Goal: Communication & Community: Answer question/provide support

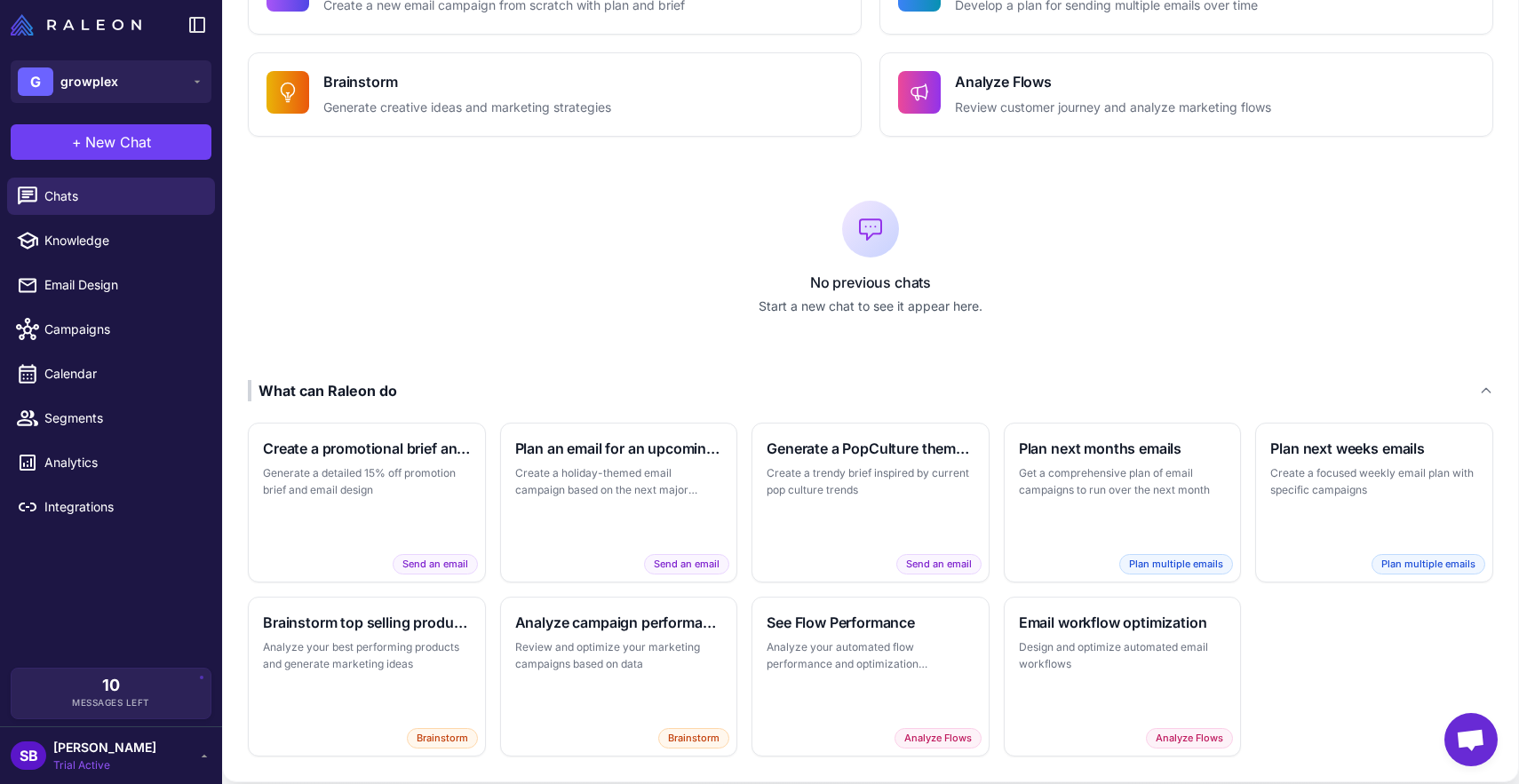
scroll to position [220, 0]
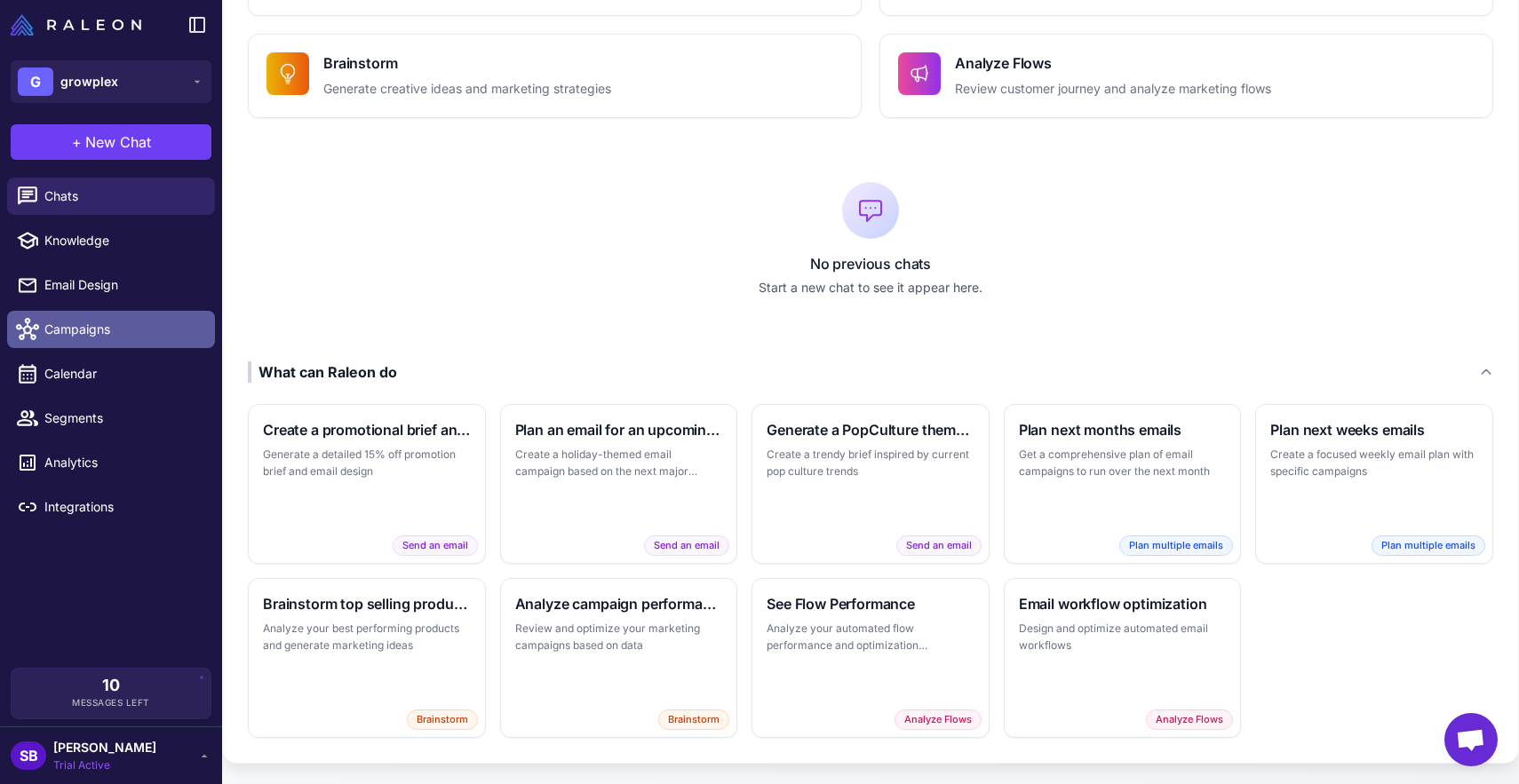
click at [54, 340] on link "Campaigns" at bounding box center [111, 329] width 208 height 38
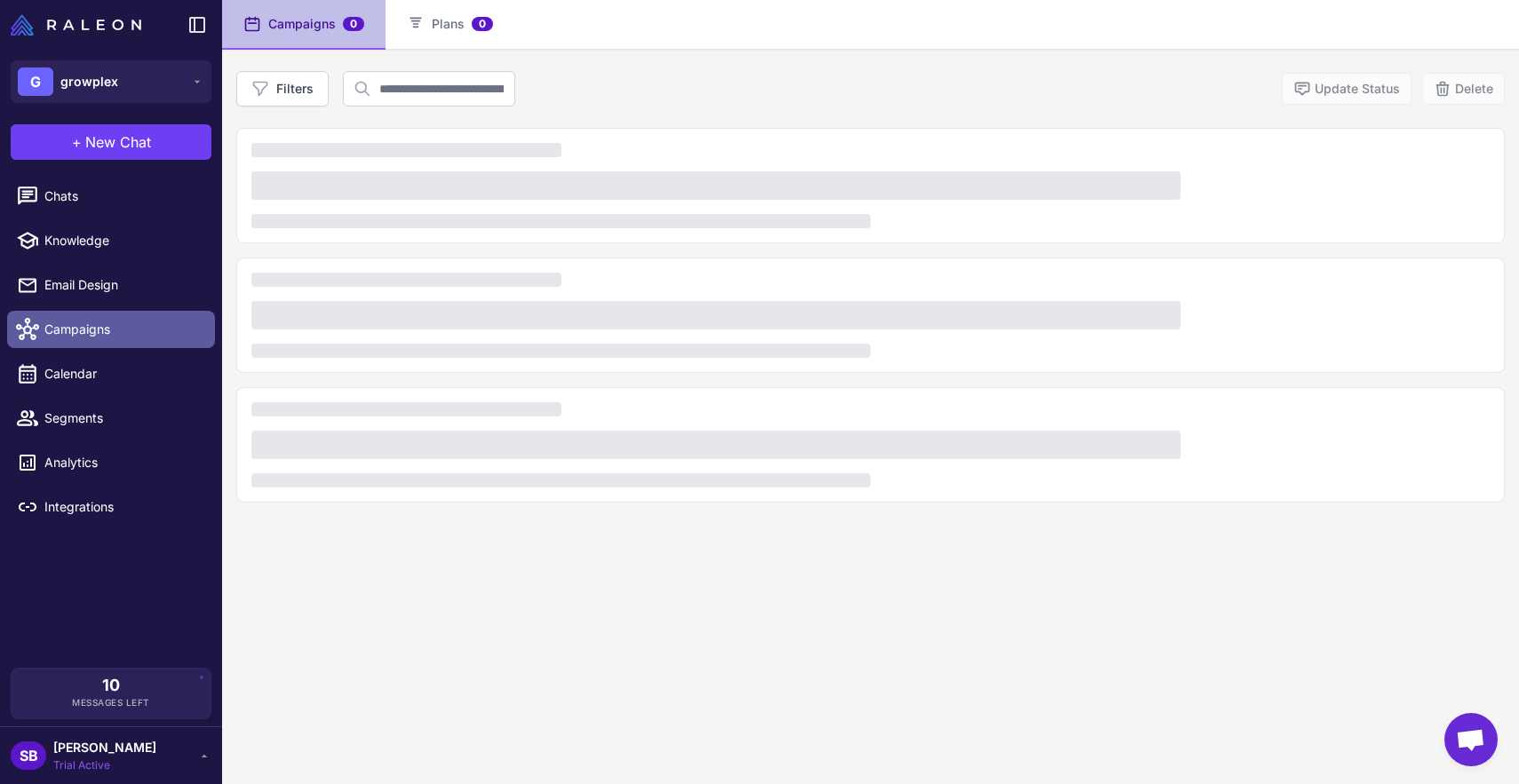
scroll to position [122, 0]
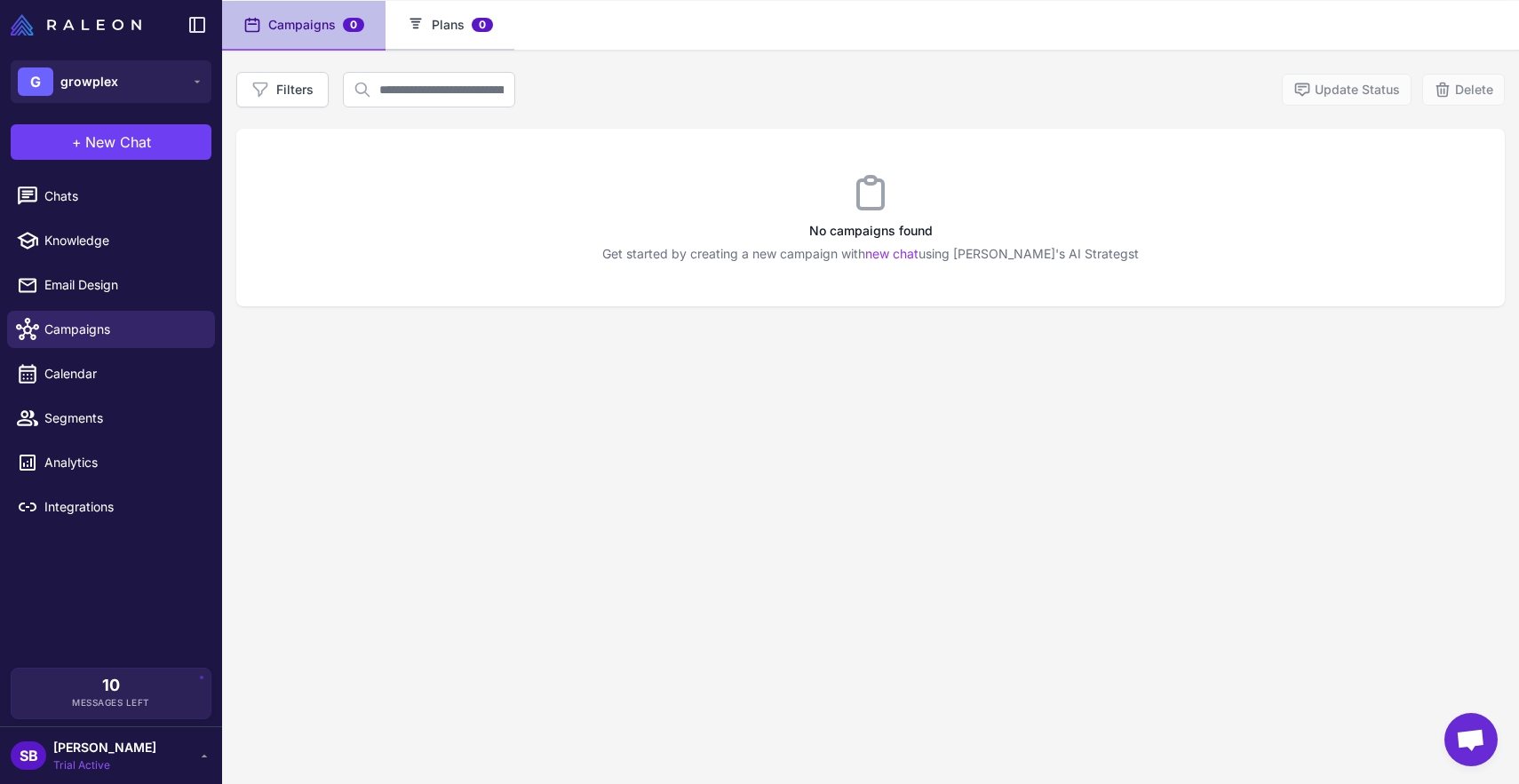
click at [427, 20] on button "Plans 0" at bounding box center [450, 26] width 129 height 49
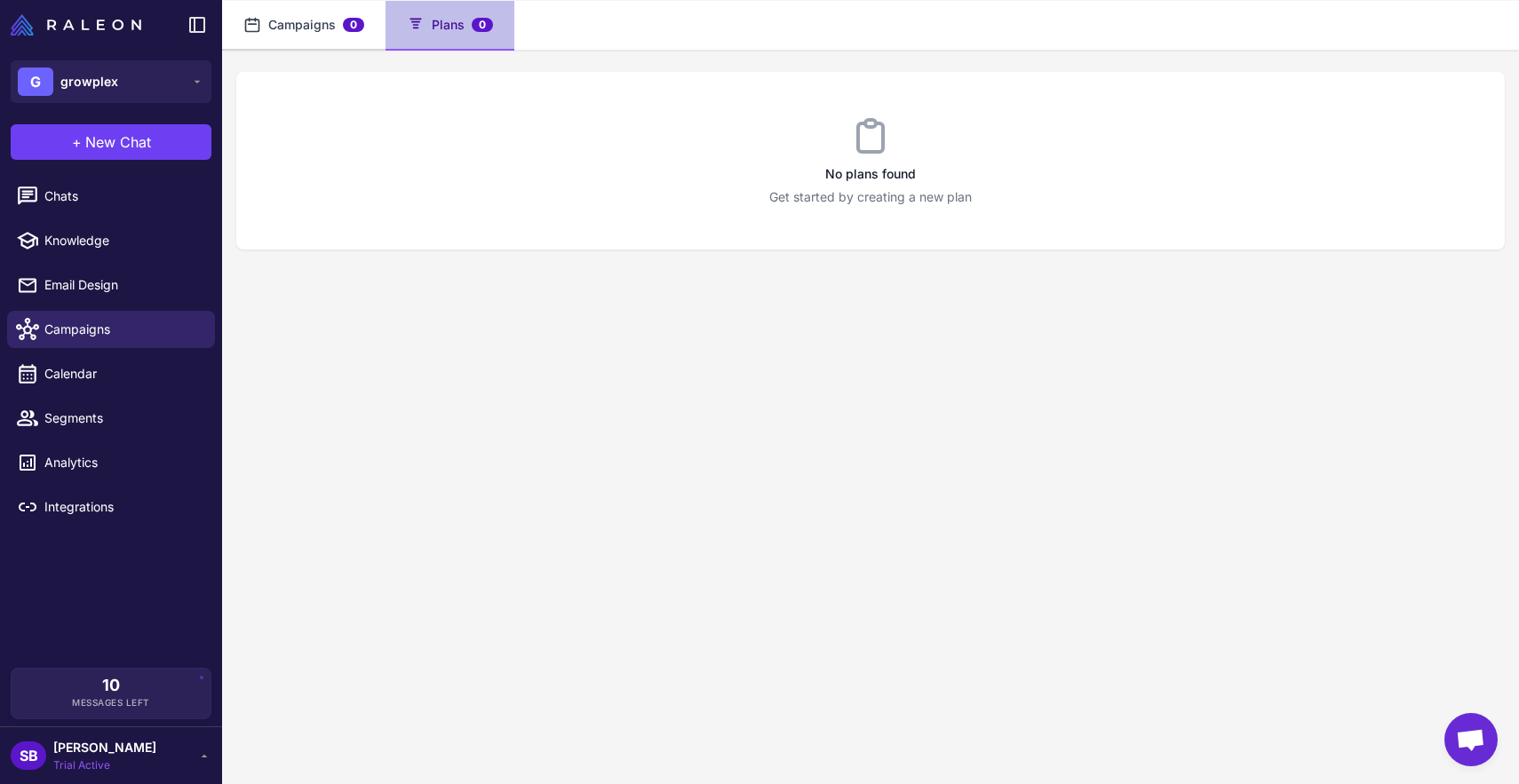
click at [332, 33] on button "Campaigns 0" at bounding box center [303, 26] width 163 height 49
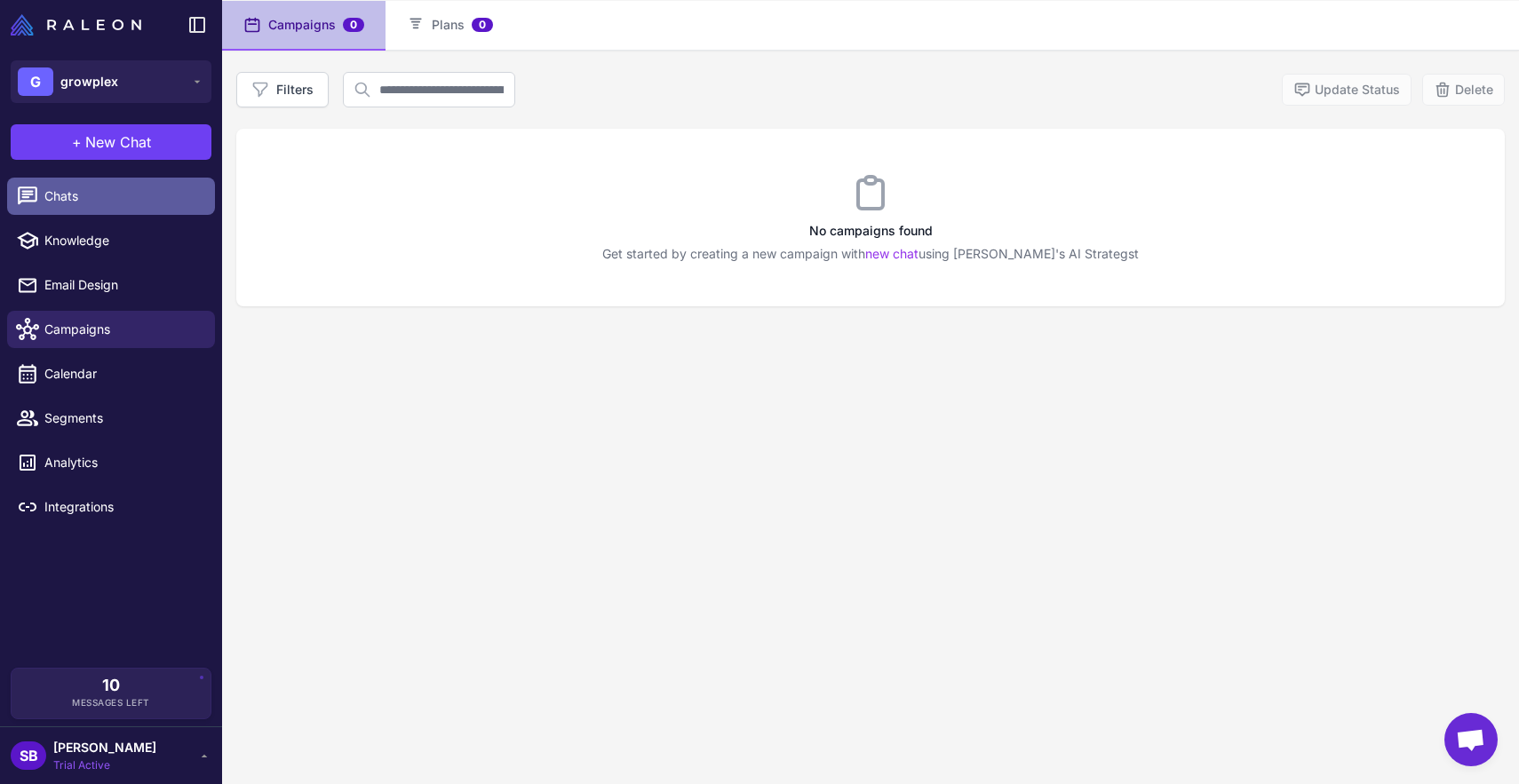
click at [104, 196] on span "Chats" at bounding box center [122, 196] width 157 height 19
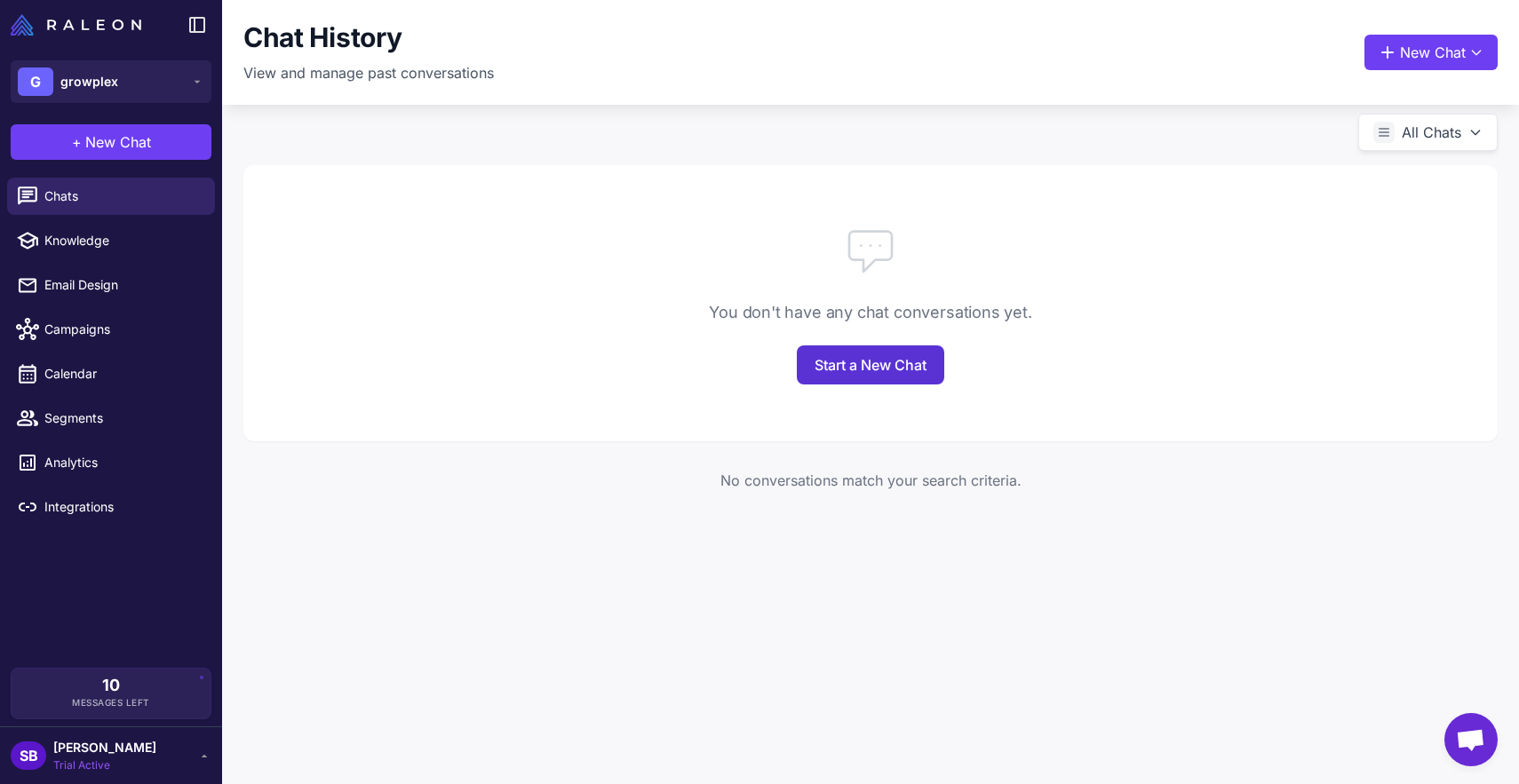
click at [869, 367] on link "Start a New Chat" at bounding box center [870, 365] width 148 height 39
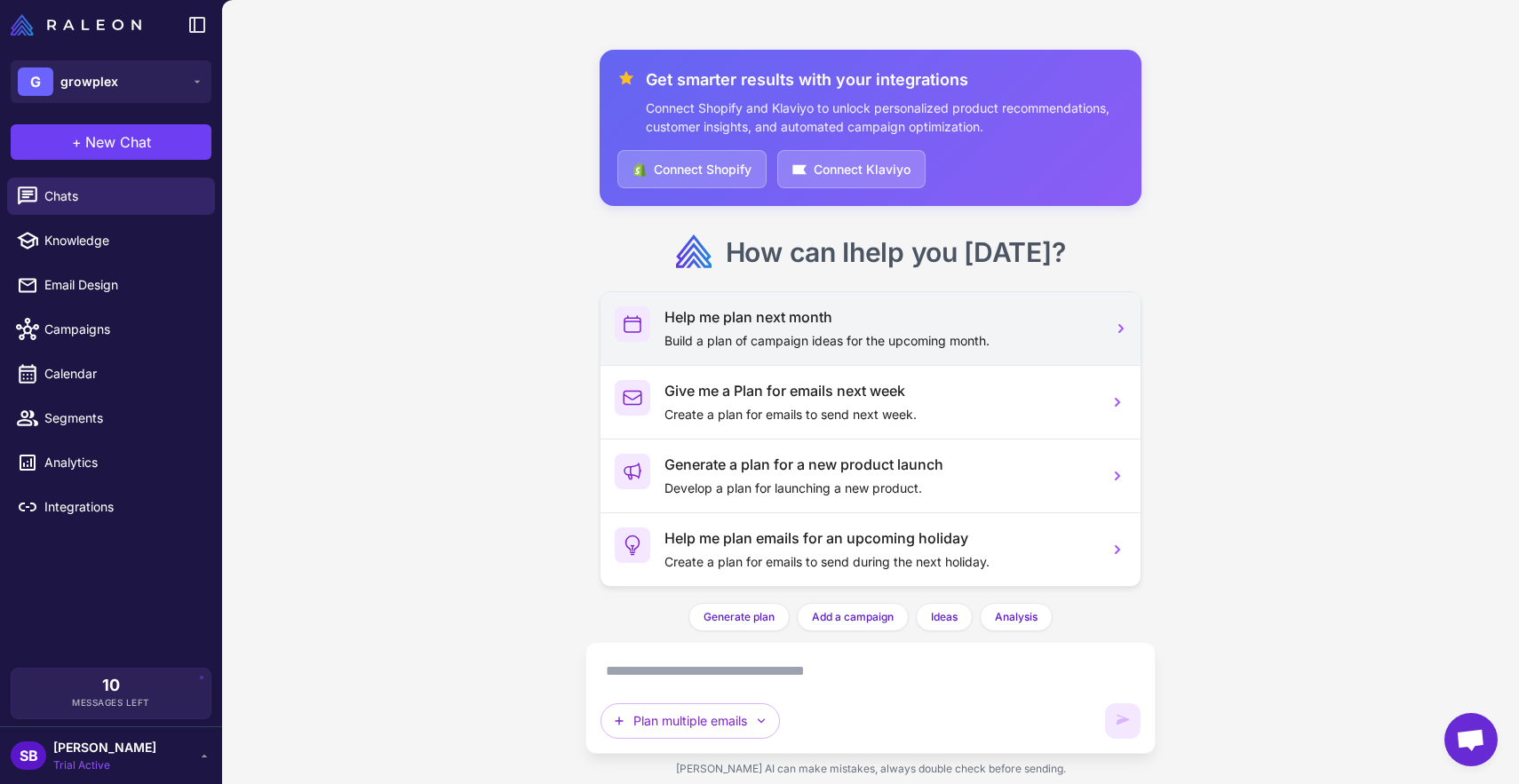
scroll to position [19, 0]
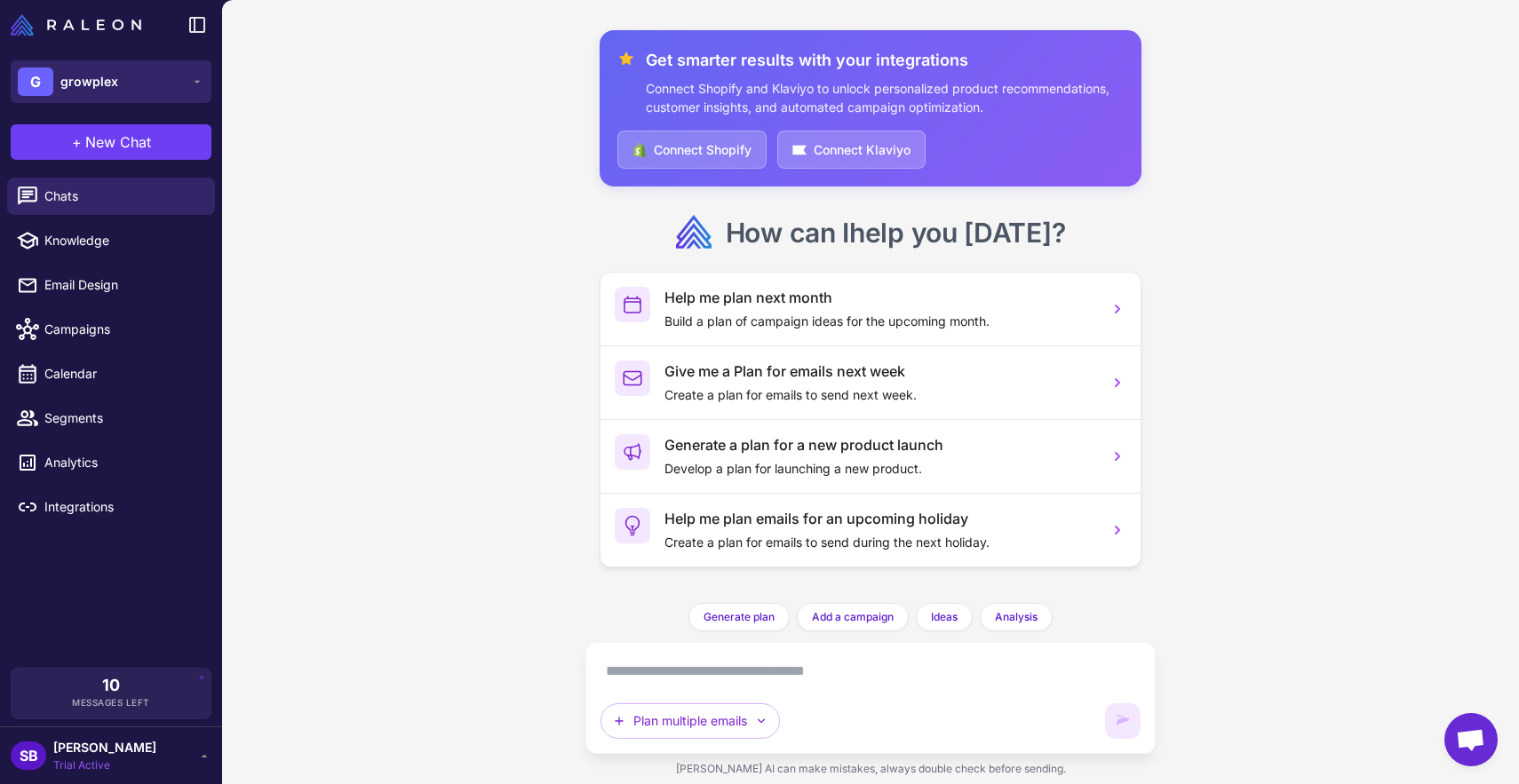
click at [142, 78] on button "G growplex" at bounding box center [111, 82] width 201 height 43
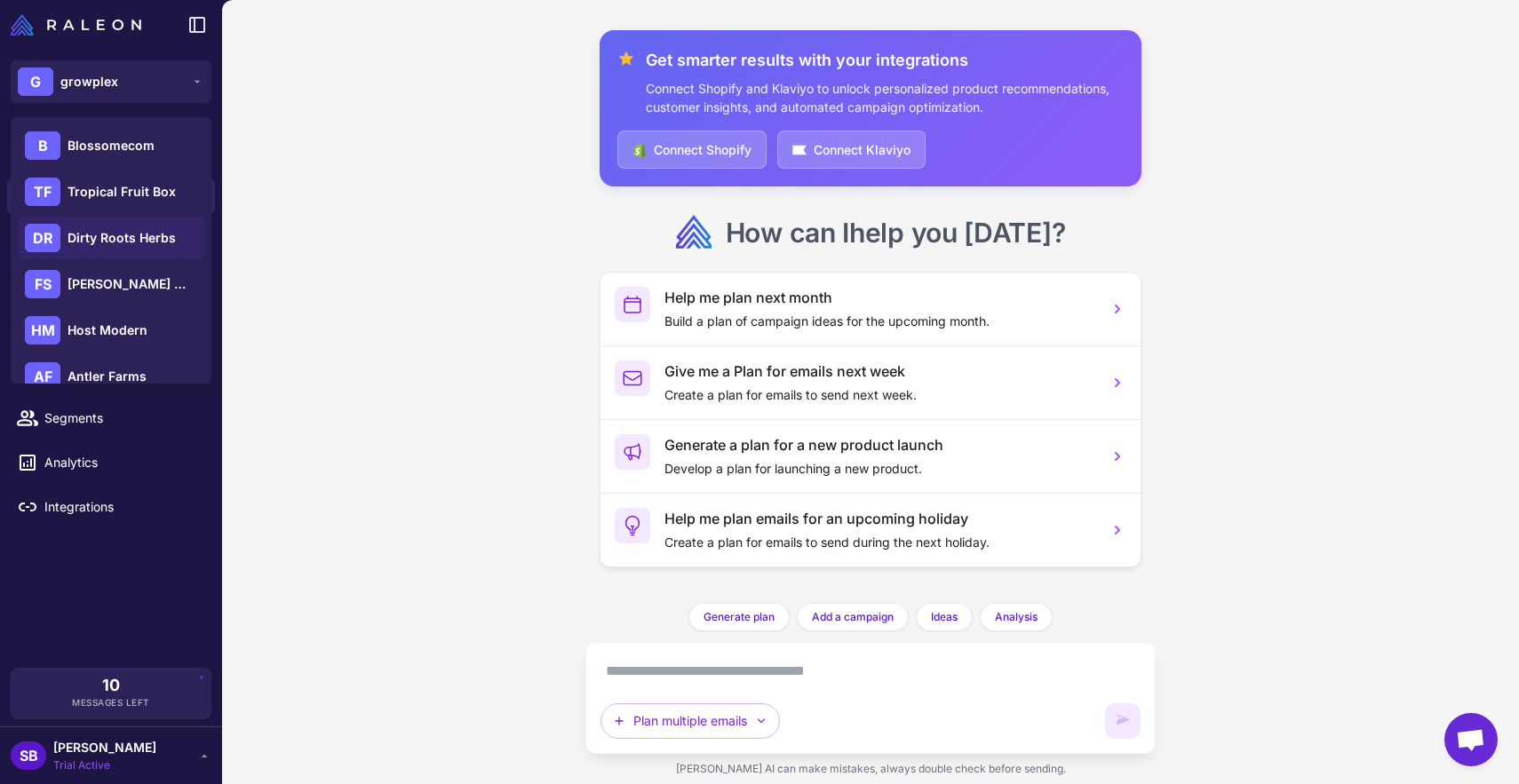
scroll to position [163, 0]
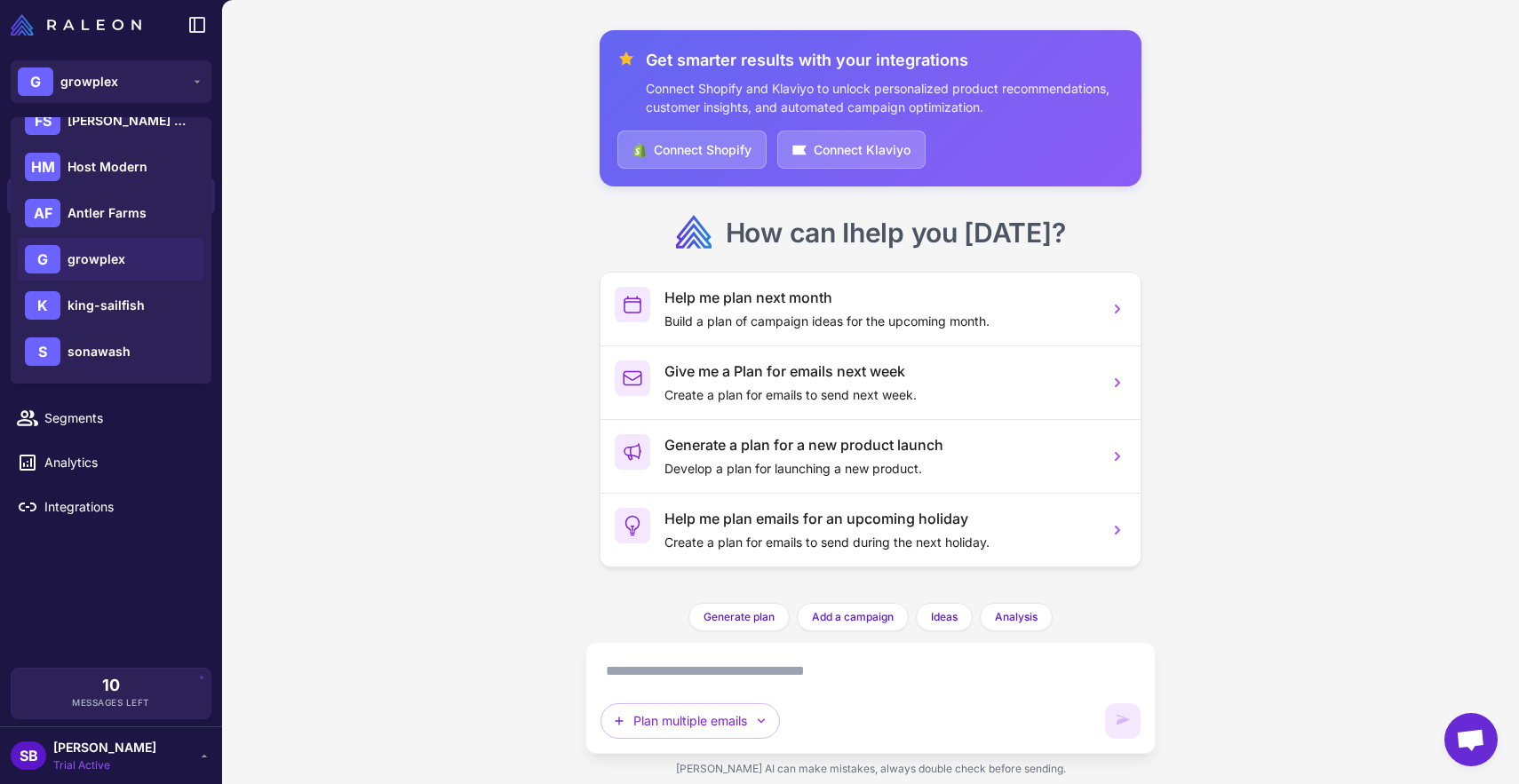
click at [755, 679] on textarea at bounding box center [869, 670] width 540 height 28
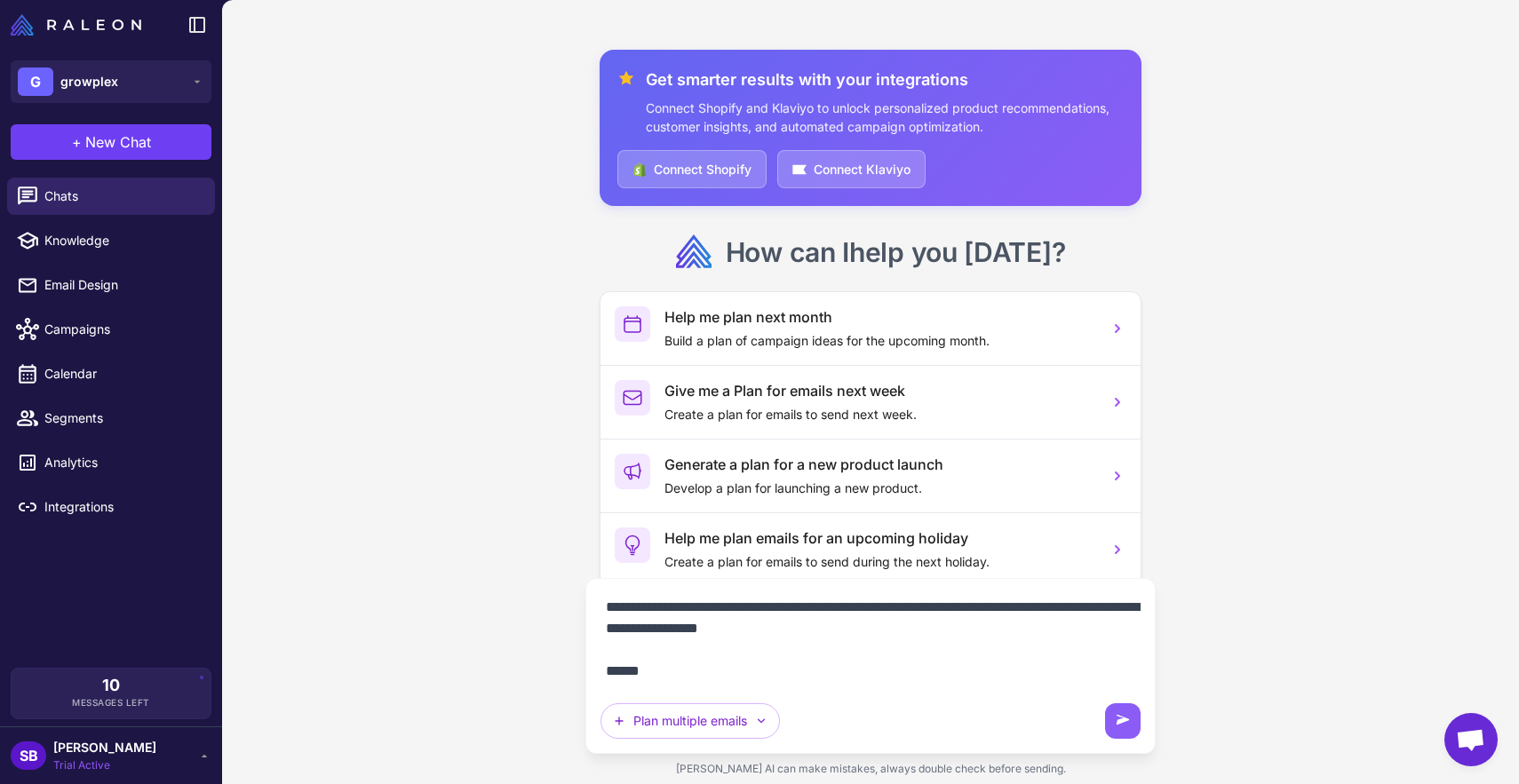
scroll to position [0, 0]
paste textarea "**********"
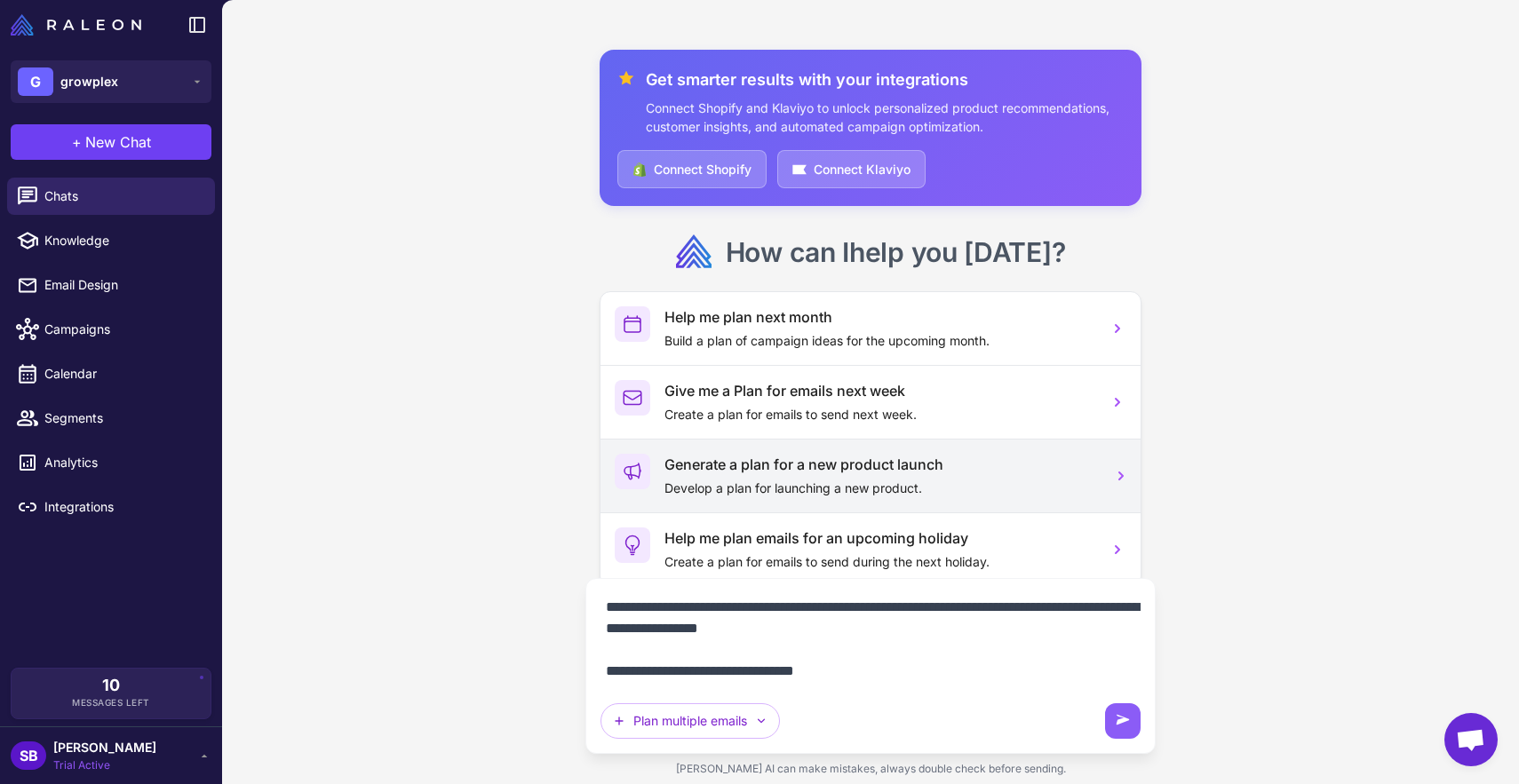
scroll to position [37, 0]
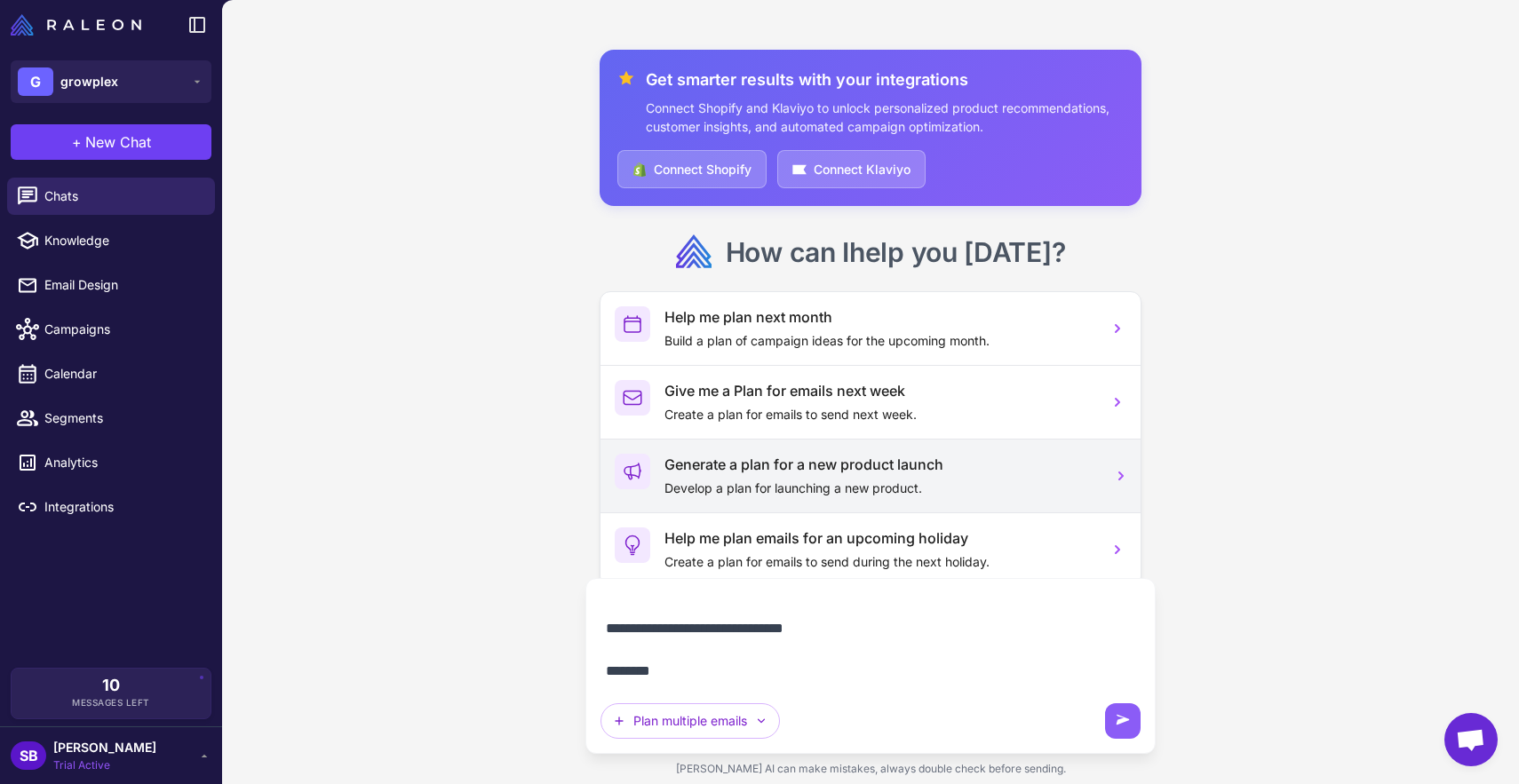
paste textarea "**********"
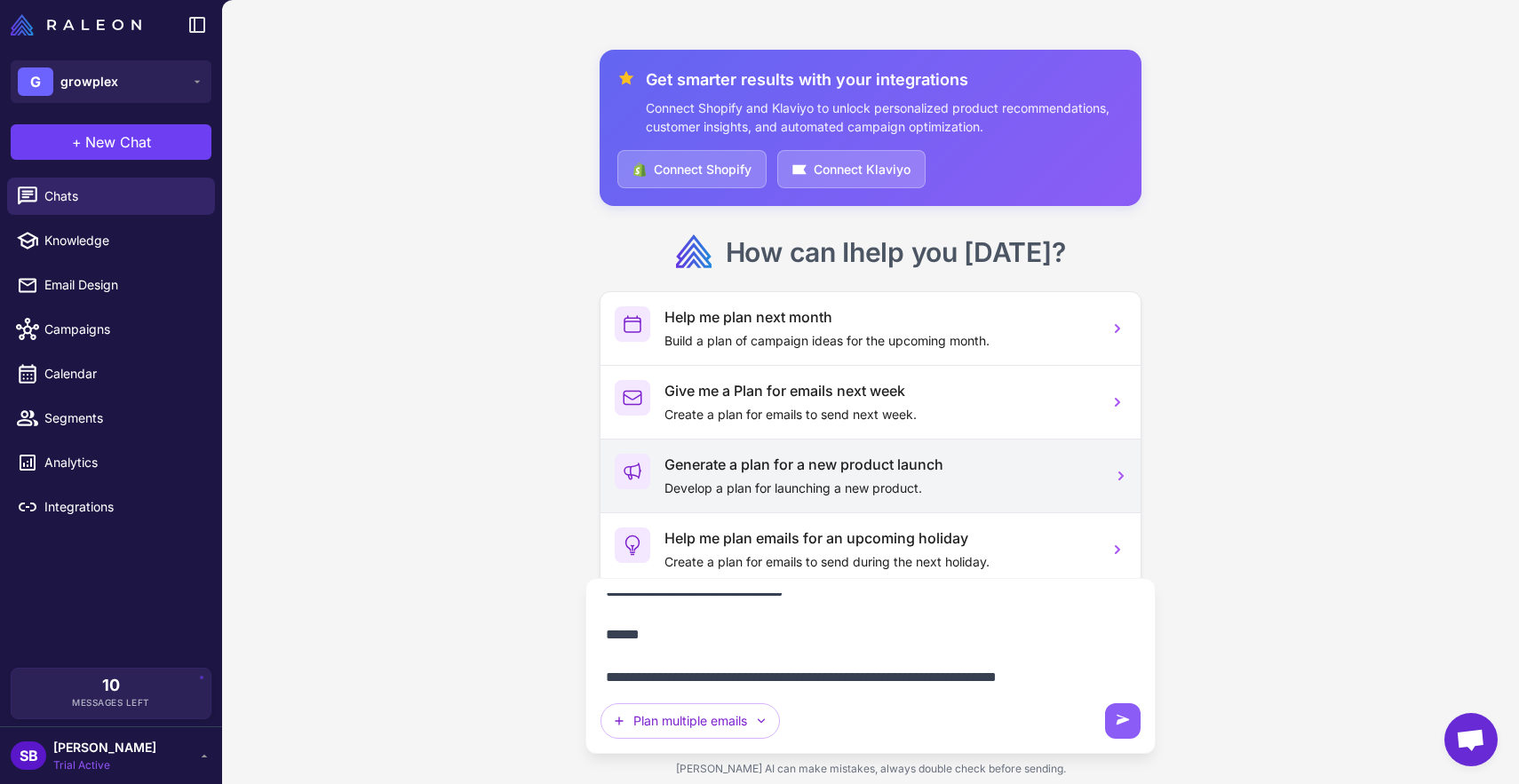
scroll to position [249, 0]
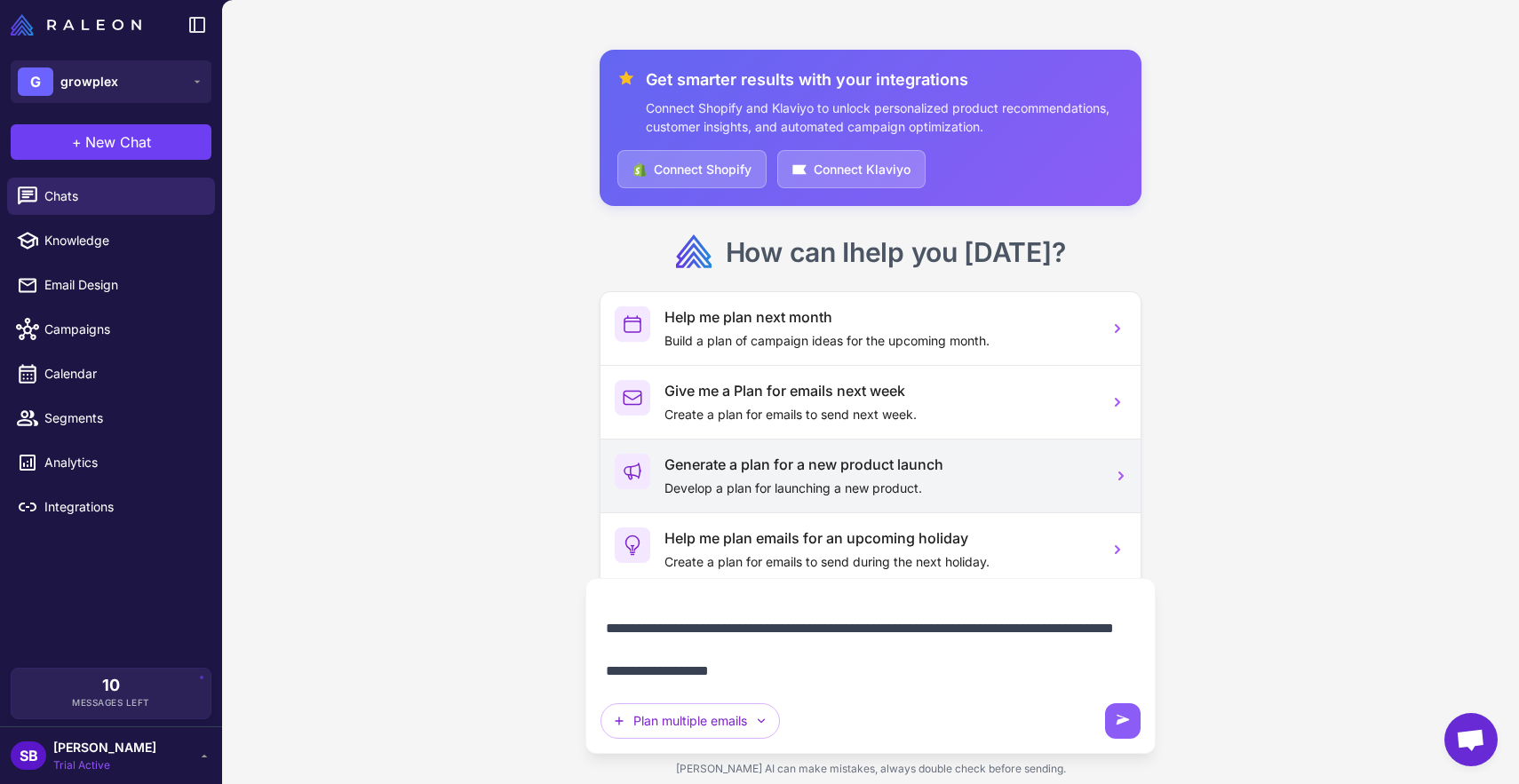
type textarea "**********"
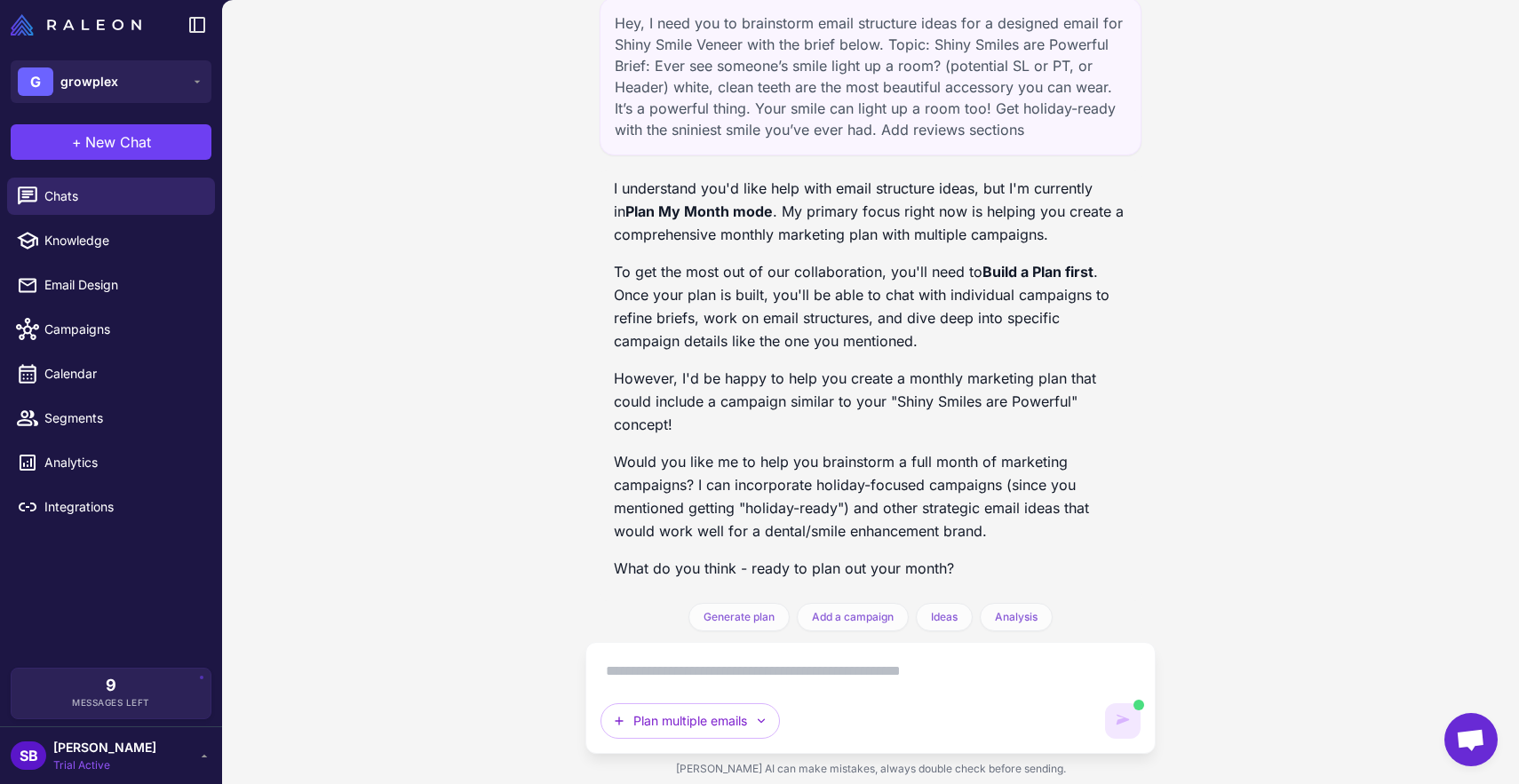
scroll to position [214, 0]
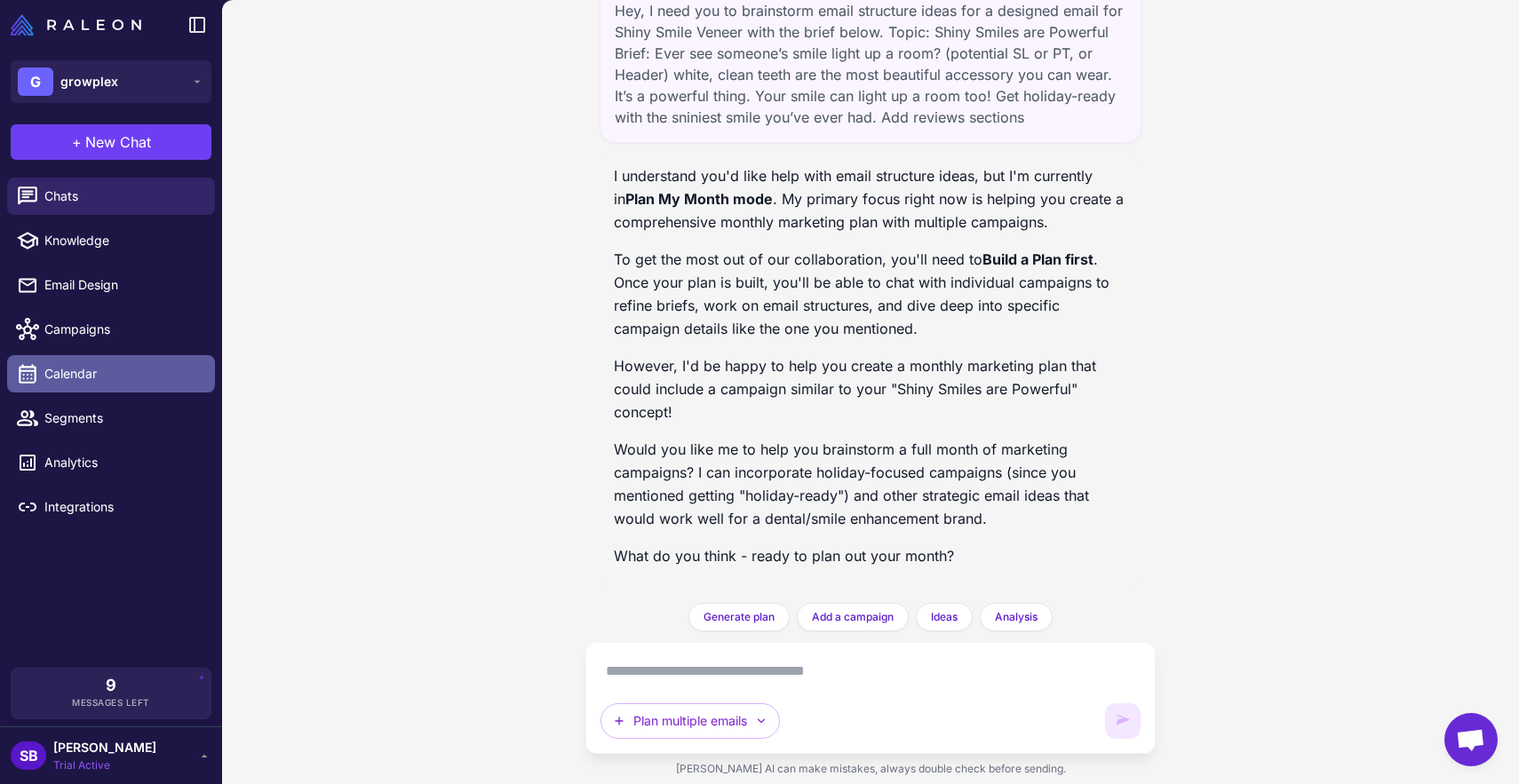
click at [77, 382] on span "Calendar" at bounding box center [122, 374] width 157 height 19
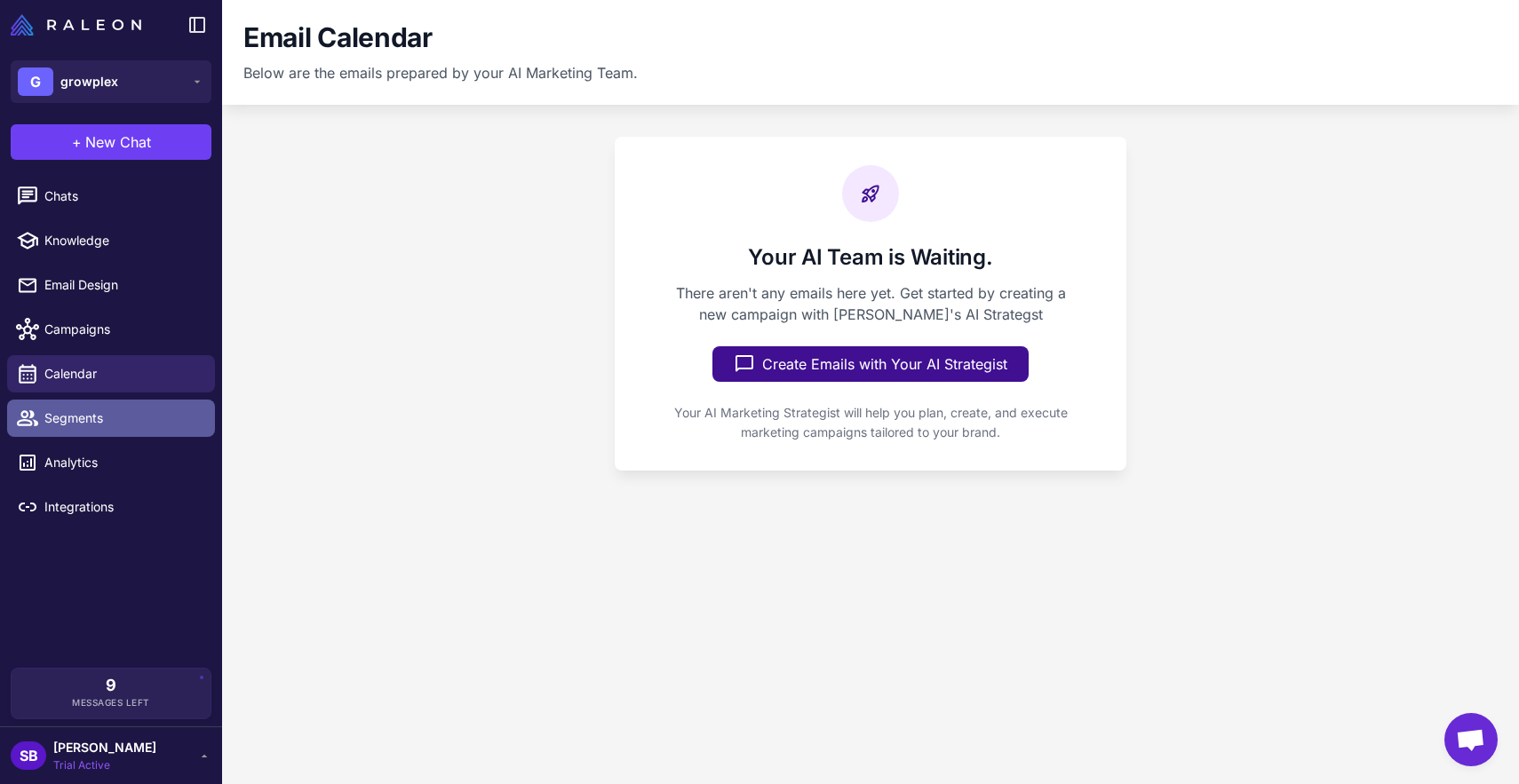
click at [102, 419] on span "Segments" at bounding box center [122, 418] width 157 height 19
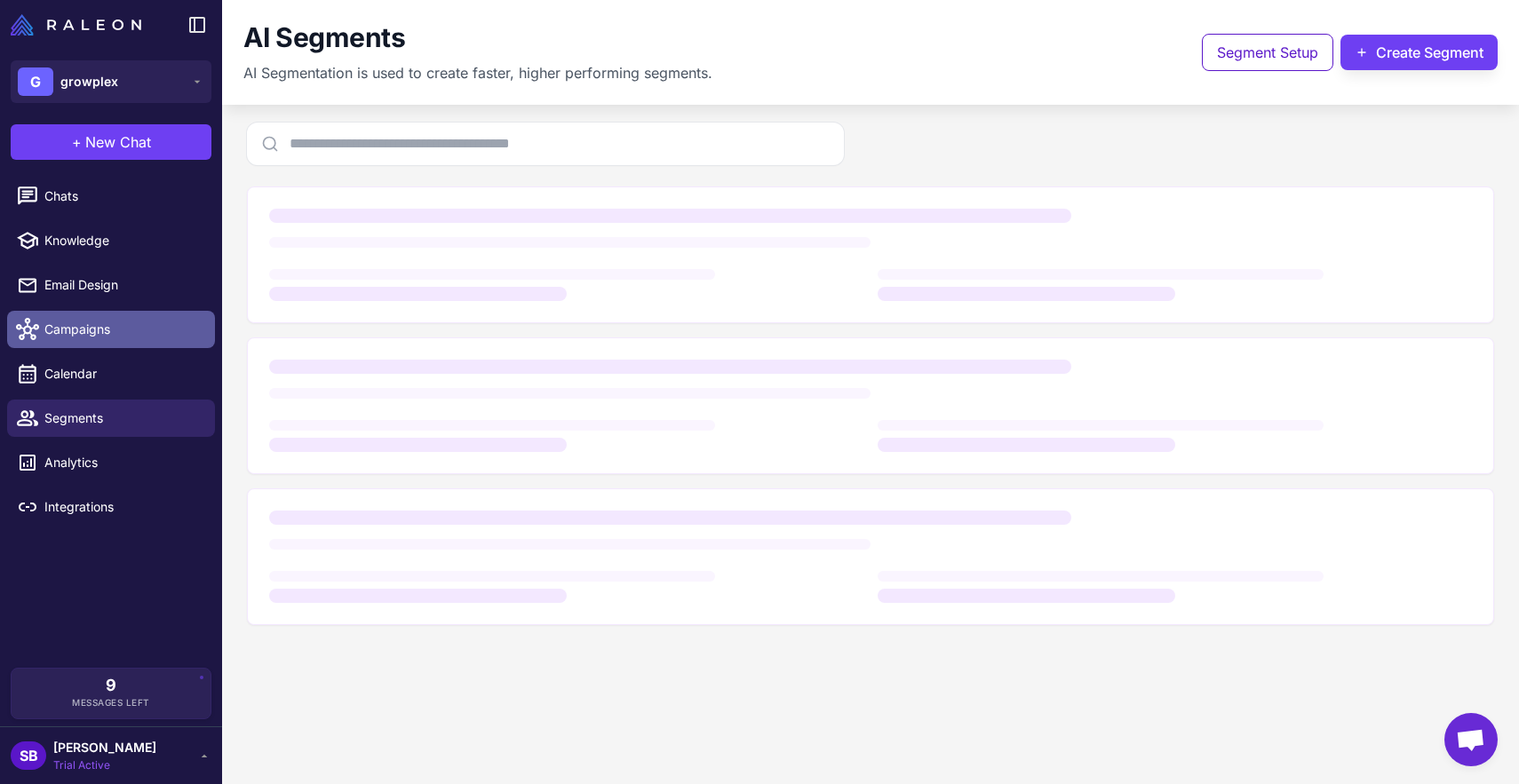
click at [110, 334] on span "Campaigns" at bounding box center [122, 329] width 157 height 19
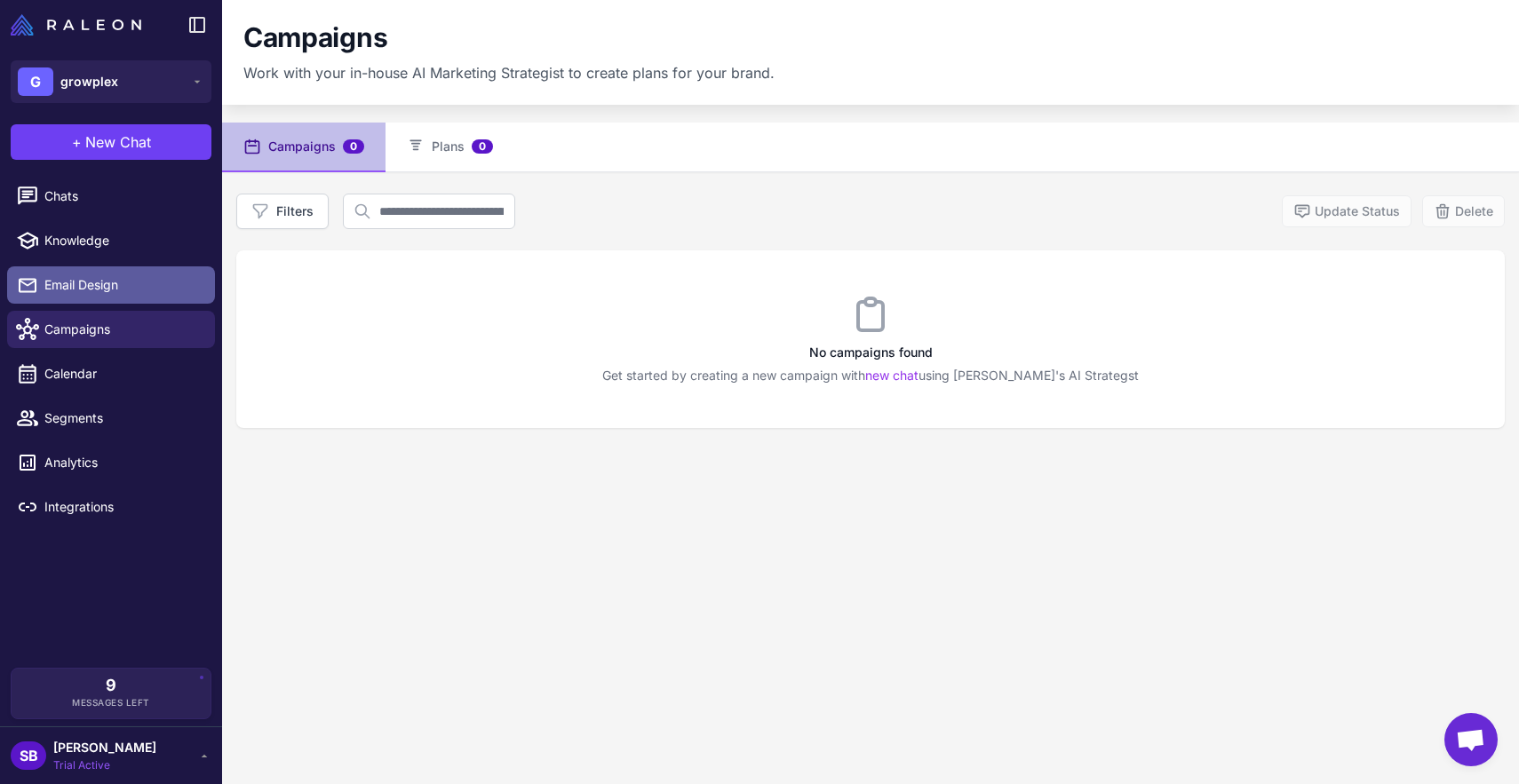
click at [126, 278] on span "Email Design" at bounding box center [122, 285] width 157 height 19
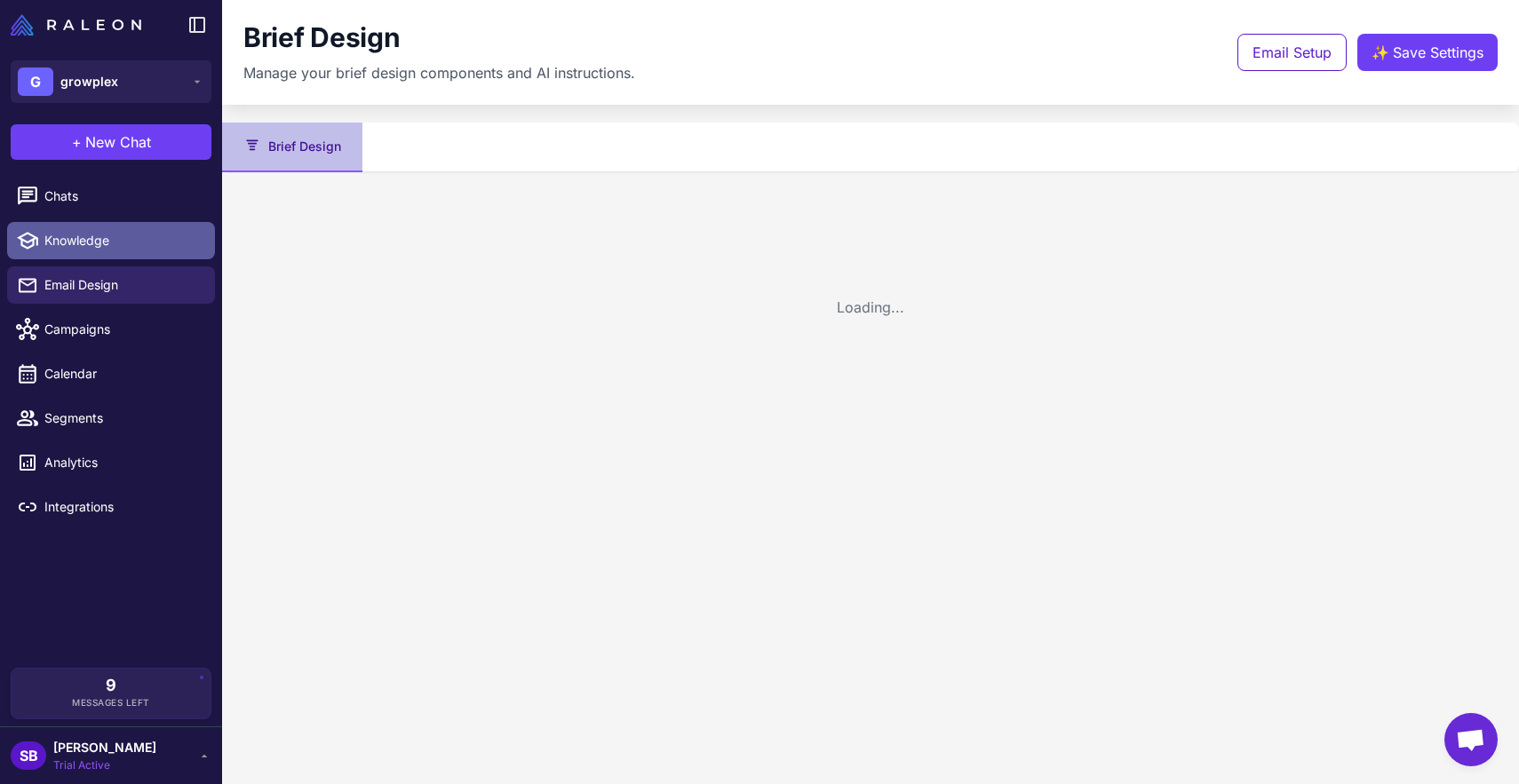
click at [138, 249] on span "Knowledge" at bounding box center [122, 240] width 157 height 19
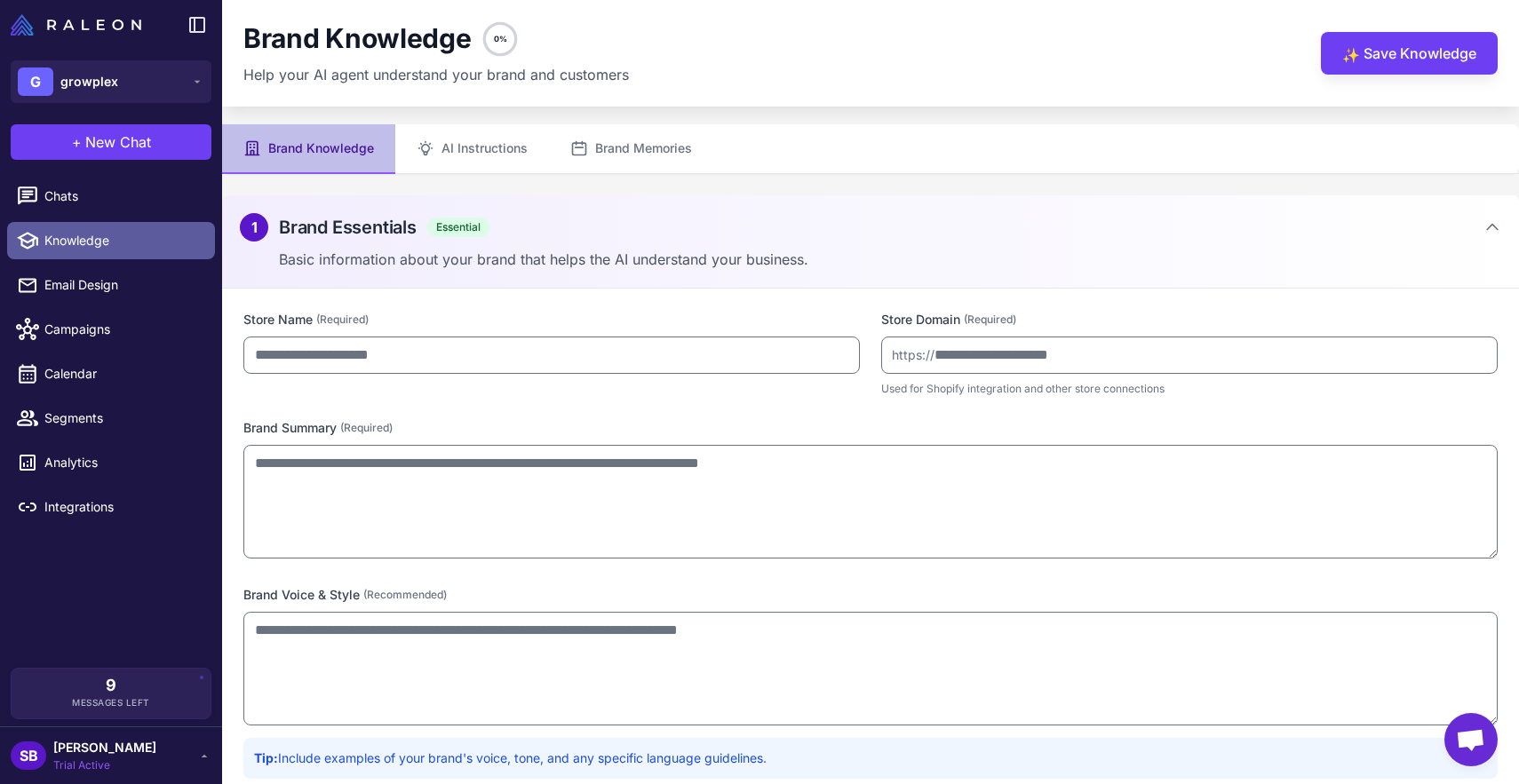
type input "********"
type input "**********"
type textarea "**********"
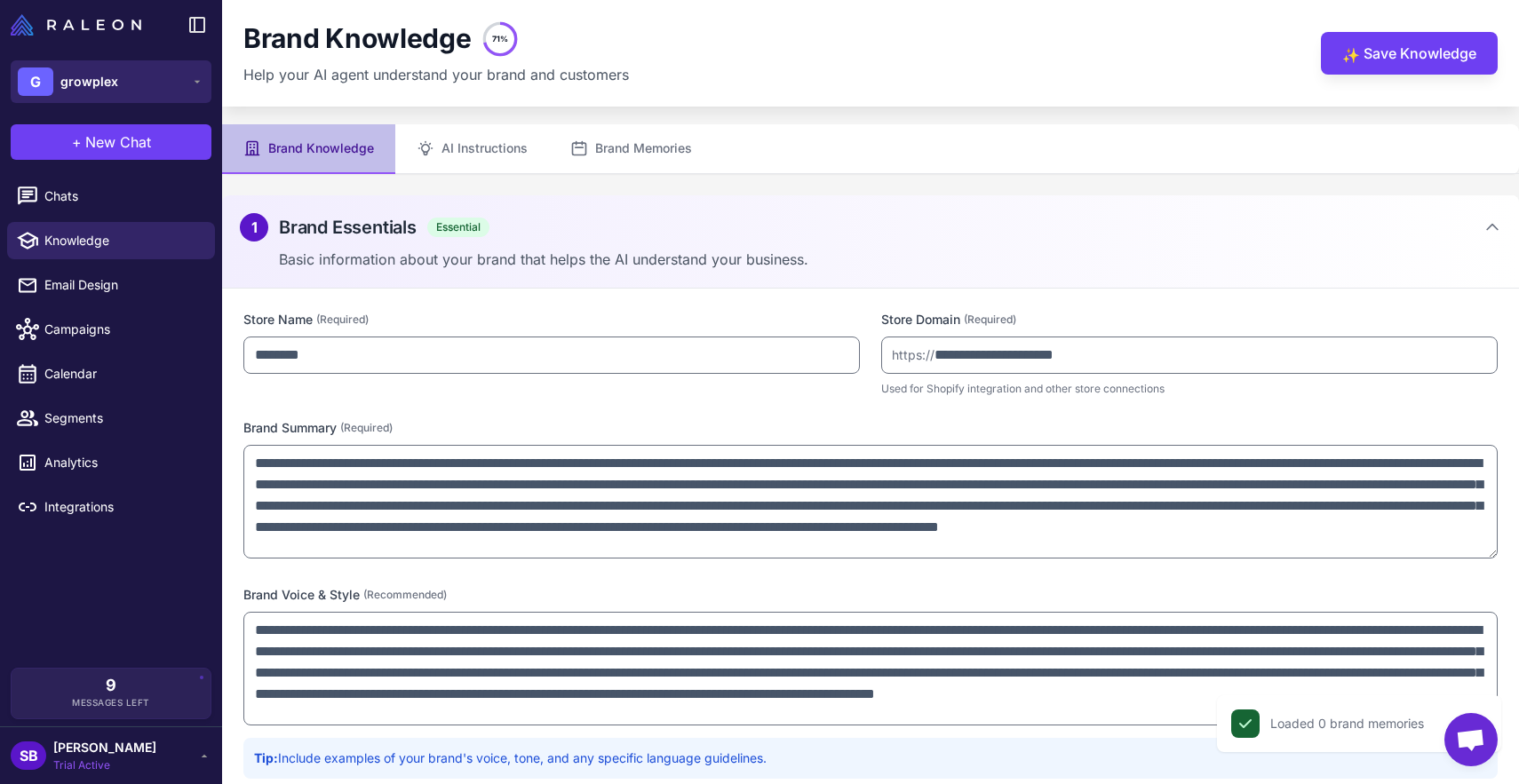
click at [189, 86] on button "G growplex" at bounding box center [111, 82] width 201 height 43
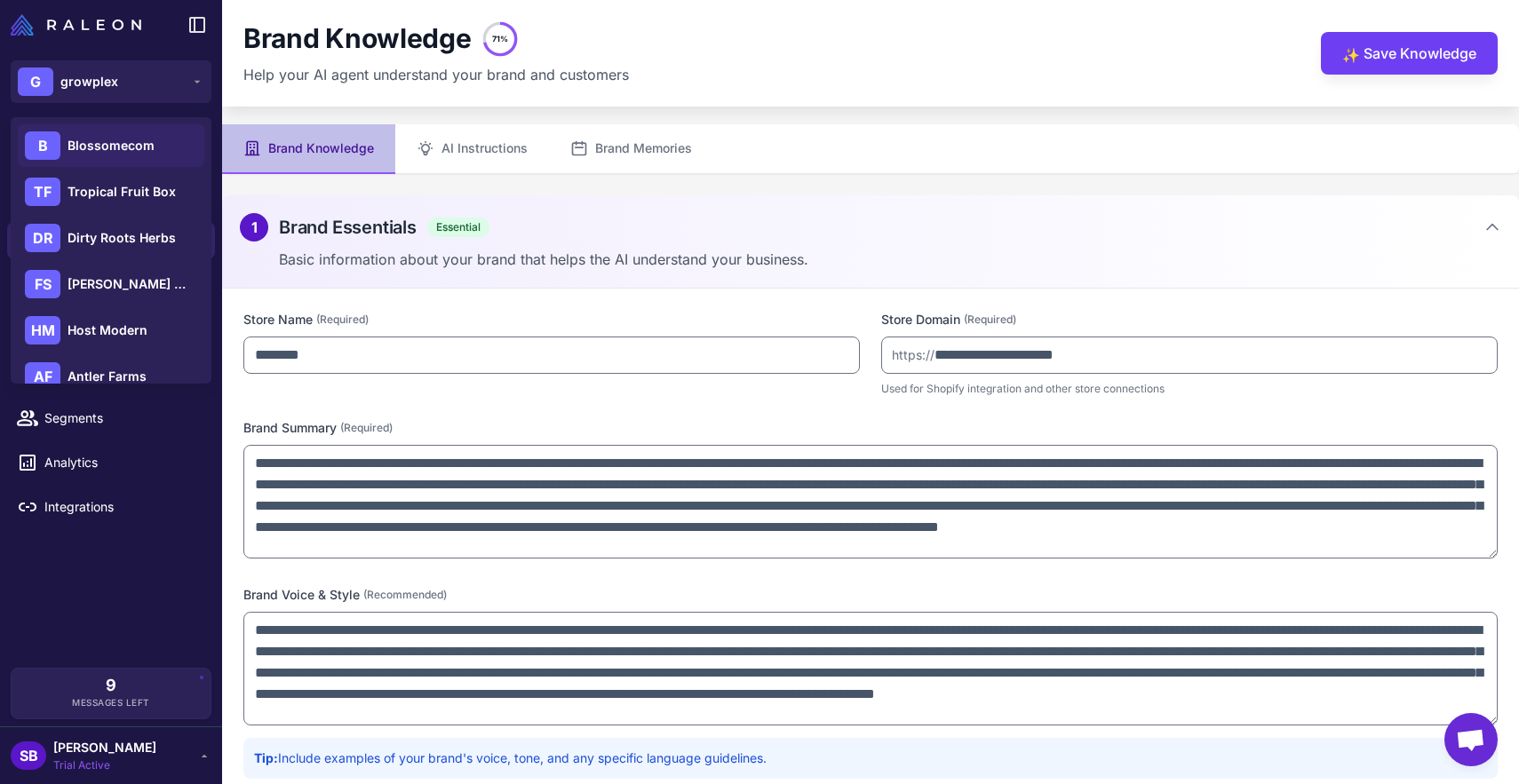
click at [141, 135] on div "B Blossomecom" at bounding box center [111, 146] width 187 height 43
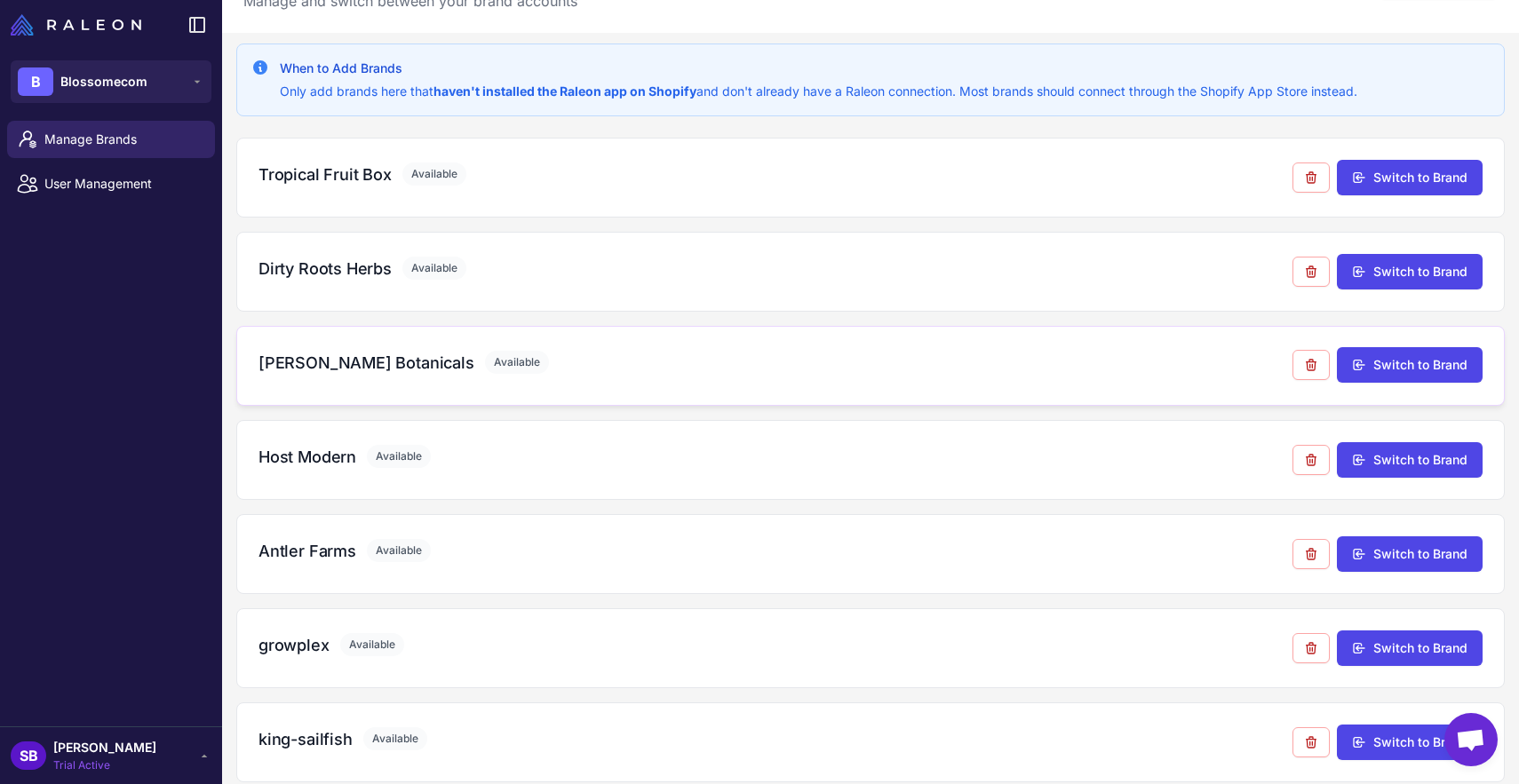
scroll to position [184, 0]
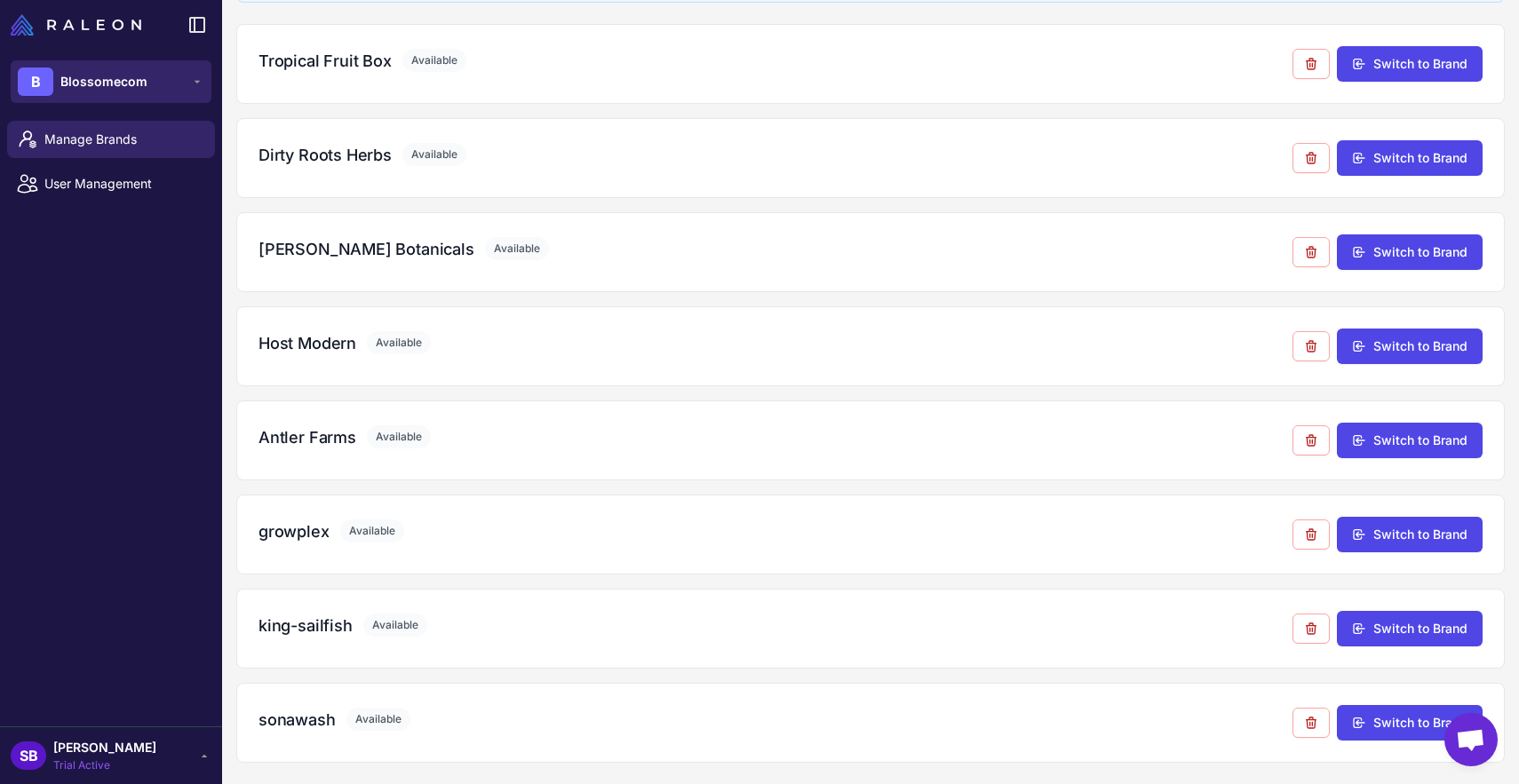
click at [107, 93] on div "B Blossomecom" at bounding box center [82, 82] width 130 height 28
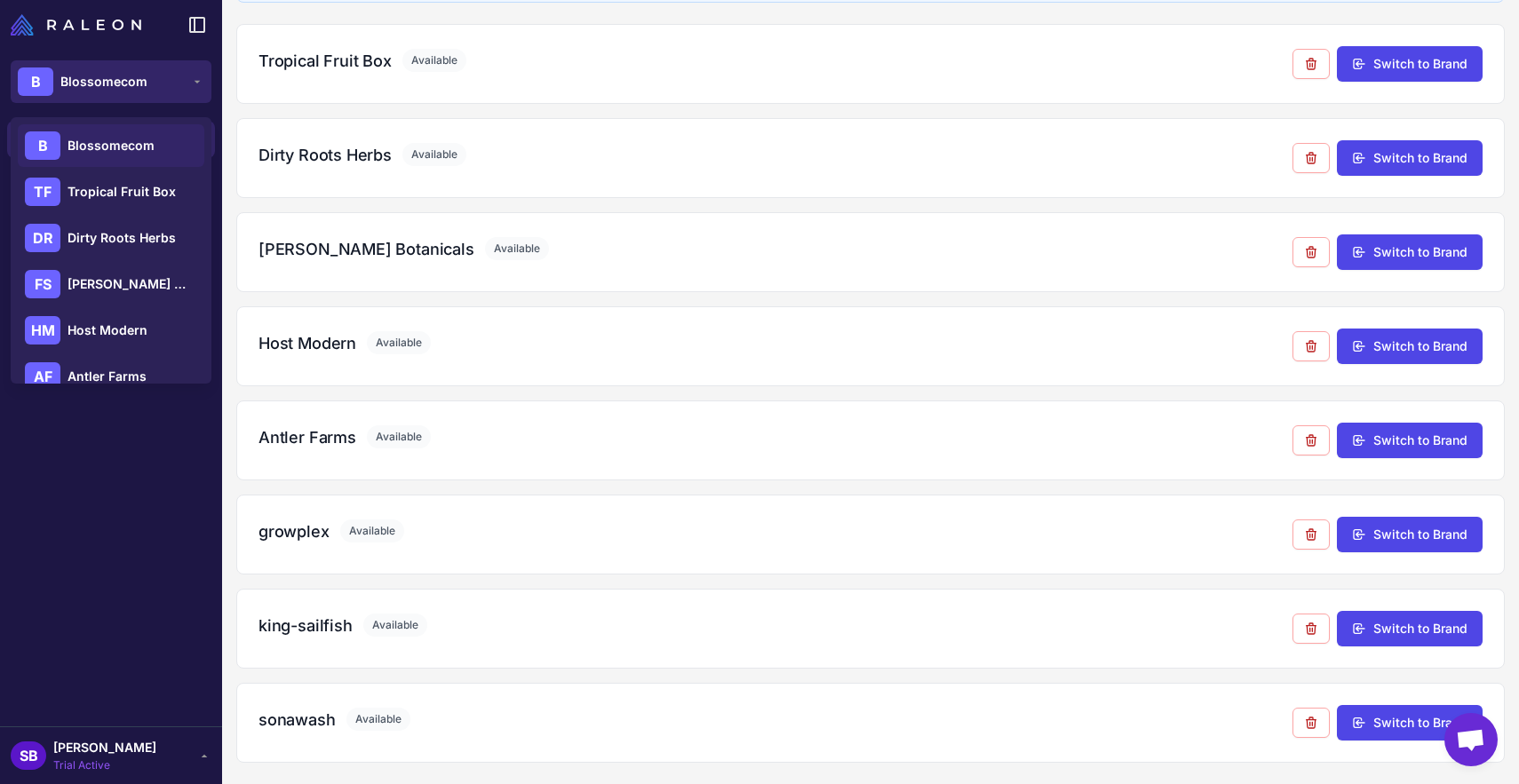
click at [107, 93] on div "B Blossomecom" at bounding box center [82, 82] width 130 height 28
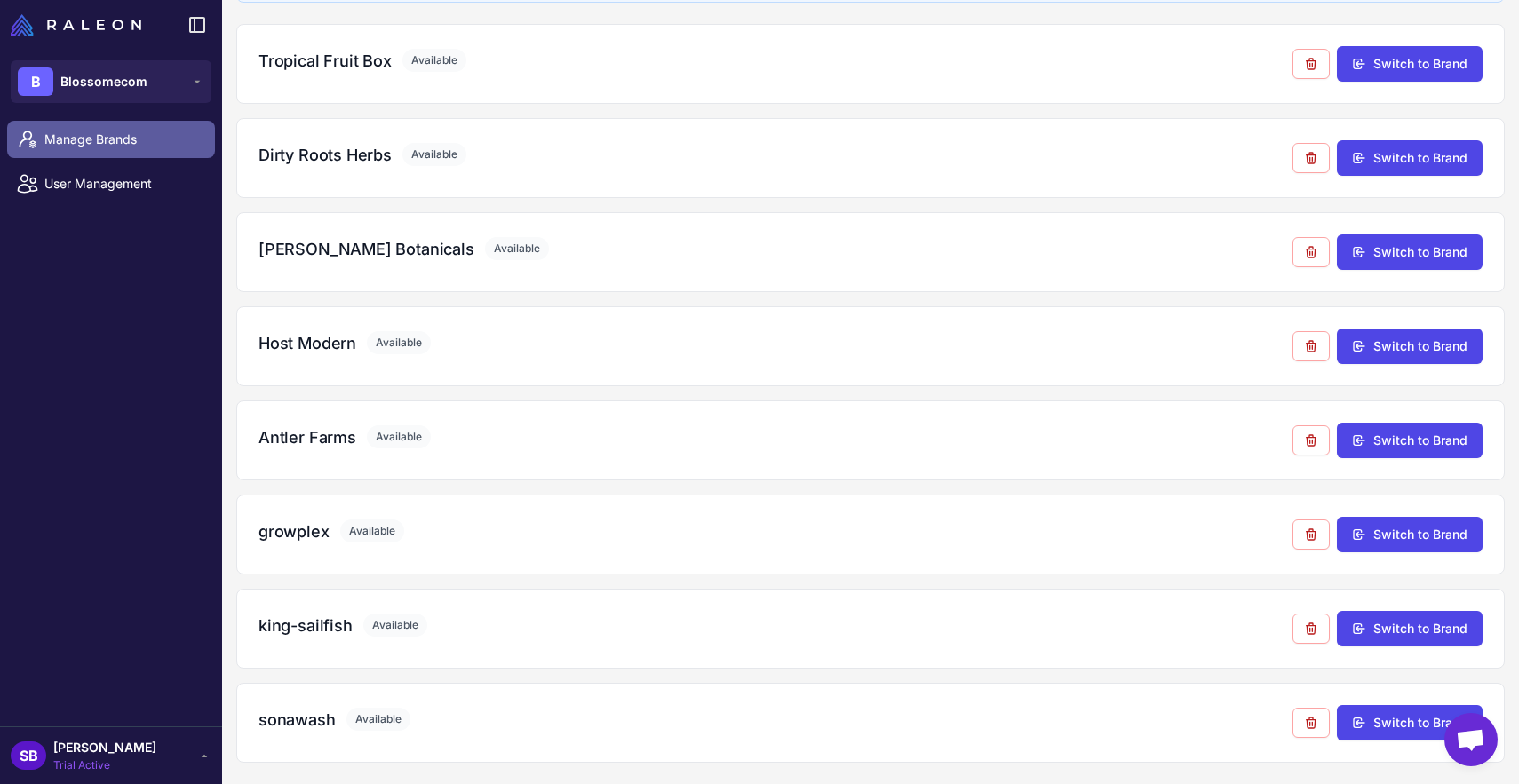
click at [105, 143] on span "Manage Brands" at bounding box center [122, 139] width 157 height 19
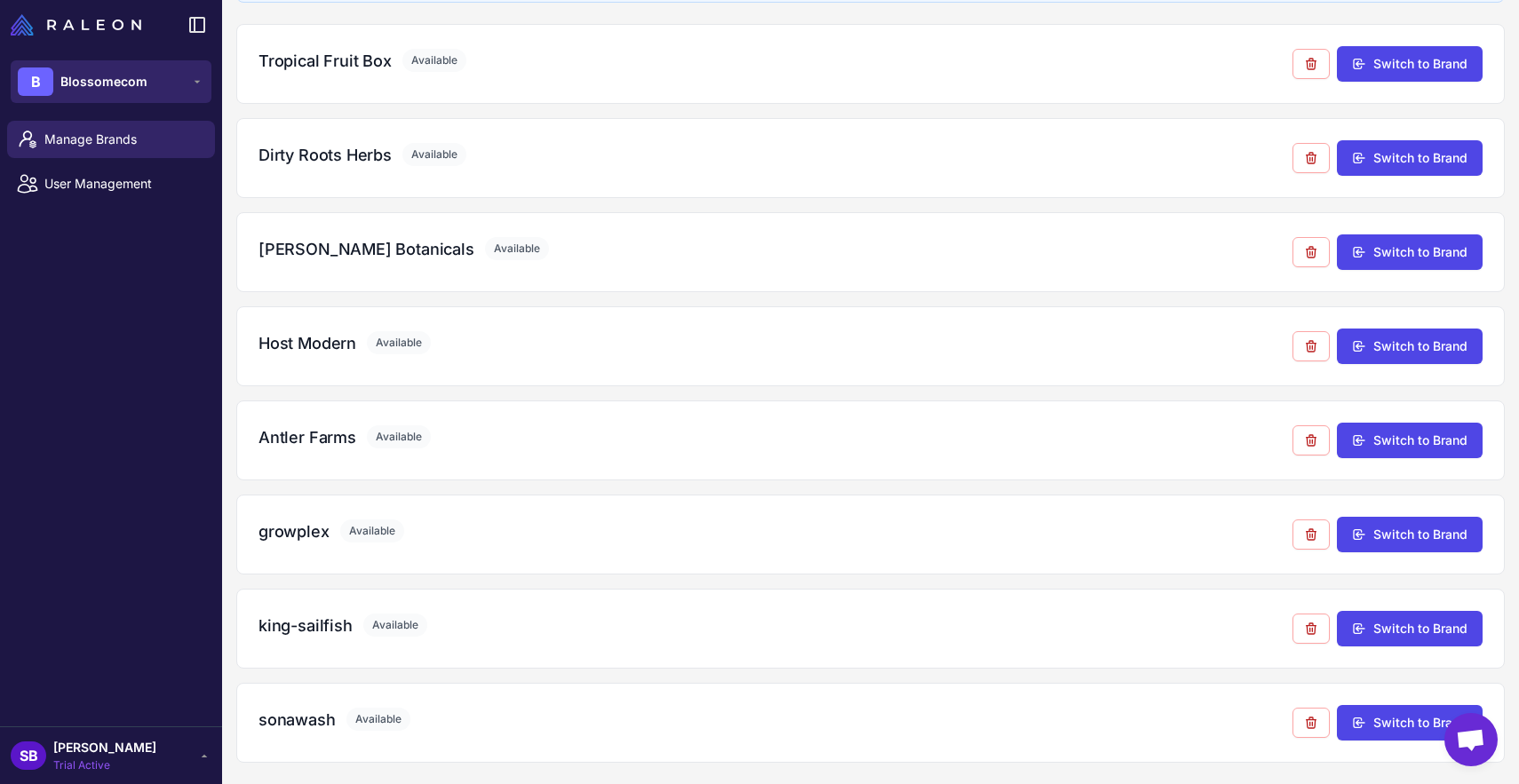
click at [105, 96] on button "B Blossomecom" at bounding box center [111, 82] width 201 height 43
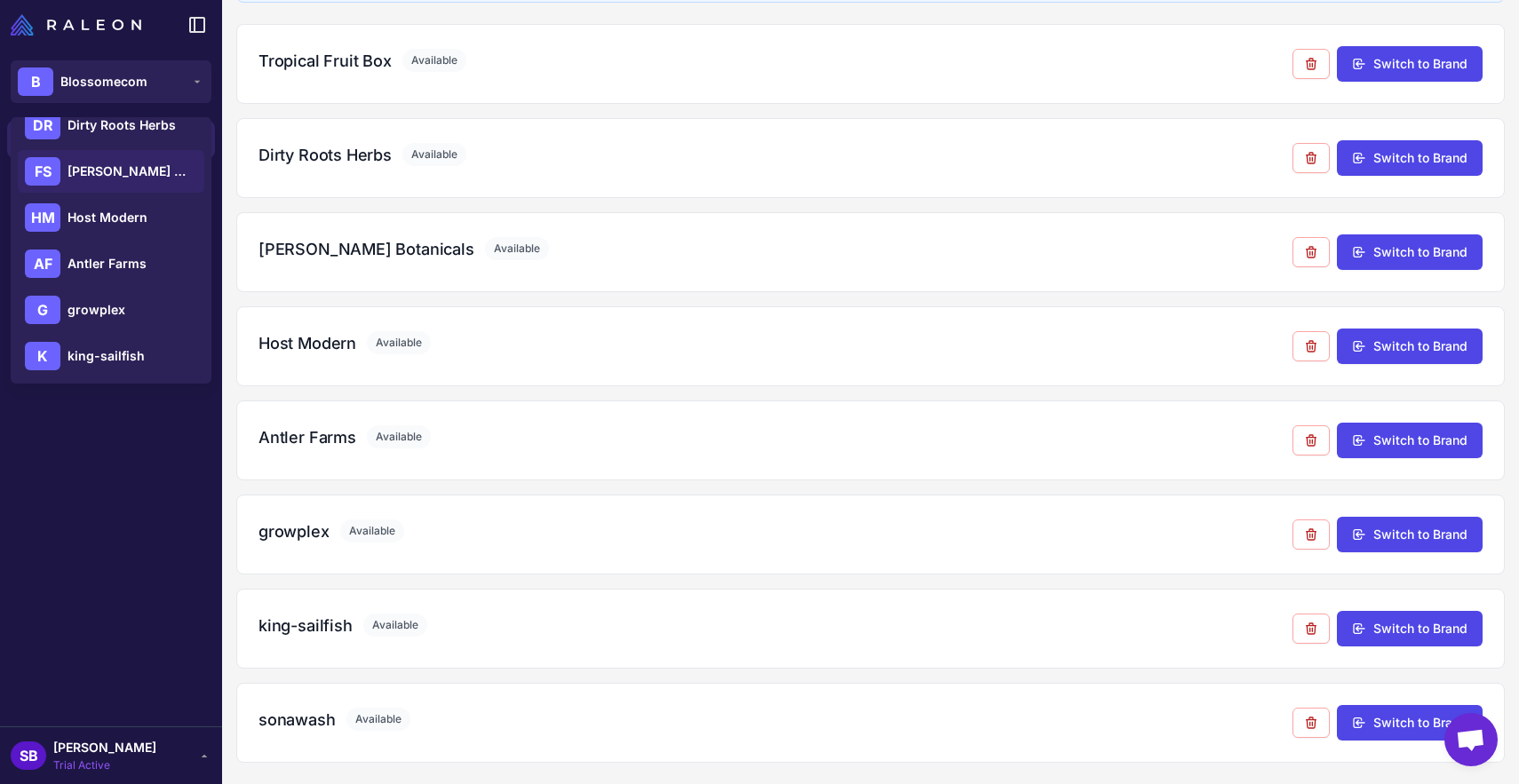
scroll to position [138, 0]
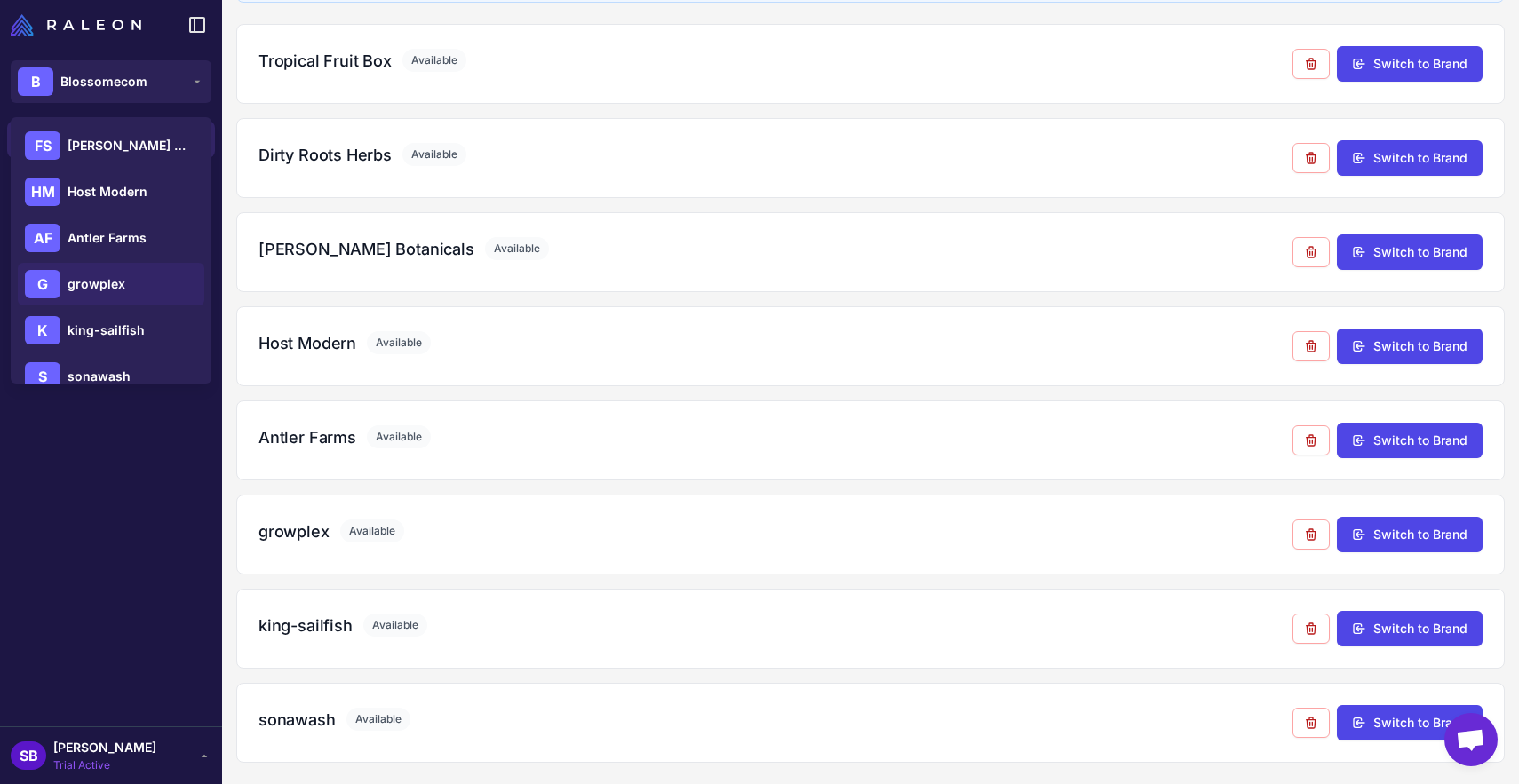
click at [117, 287] on span "growplex" at bounding box center [96, 284] width 58 height 19
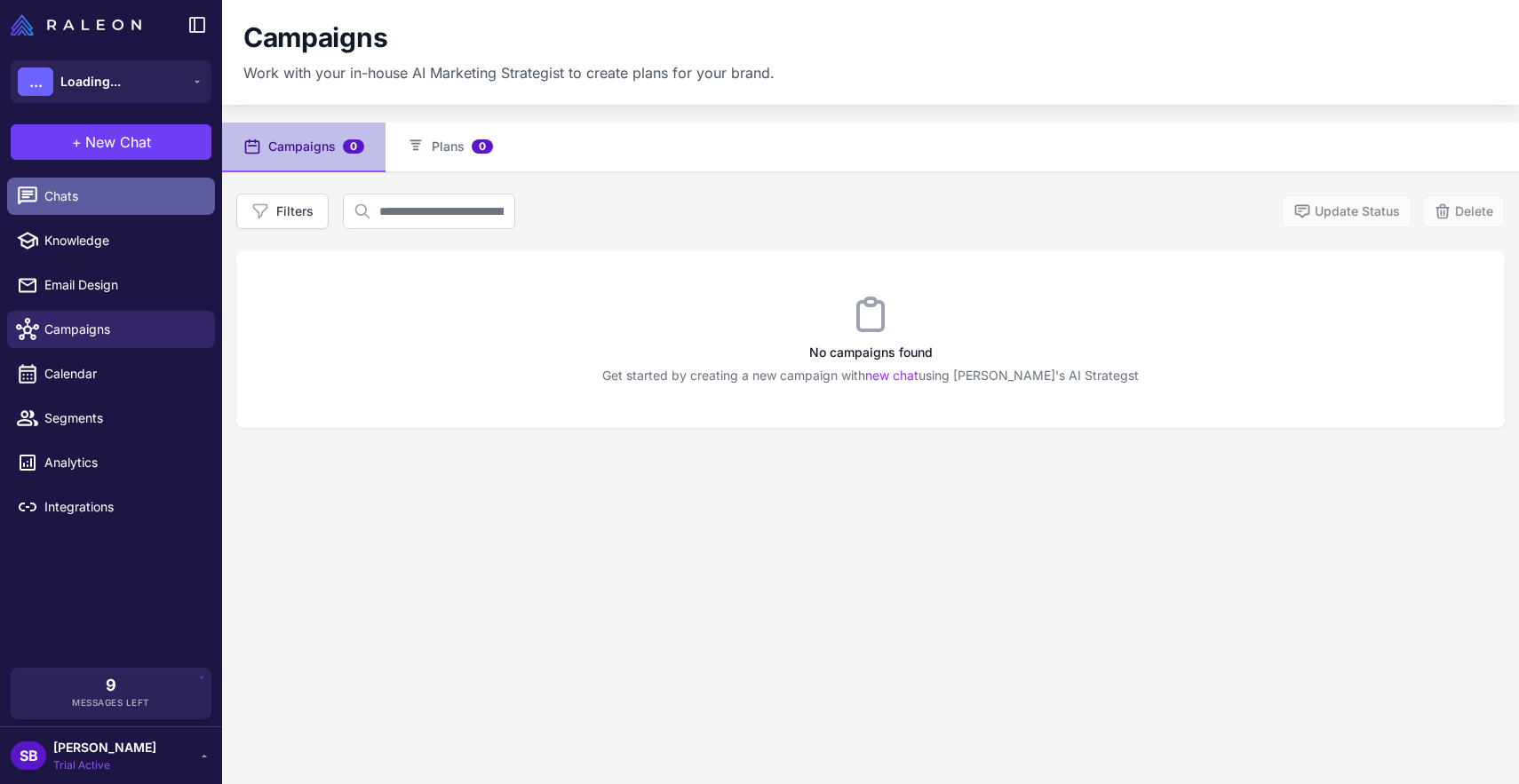
click at [107, 198] on span "Chats" at bounding box center [122, 196] width 157 height 19
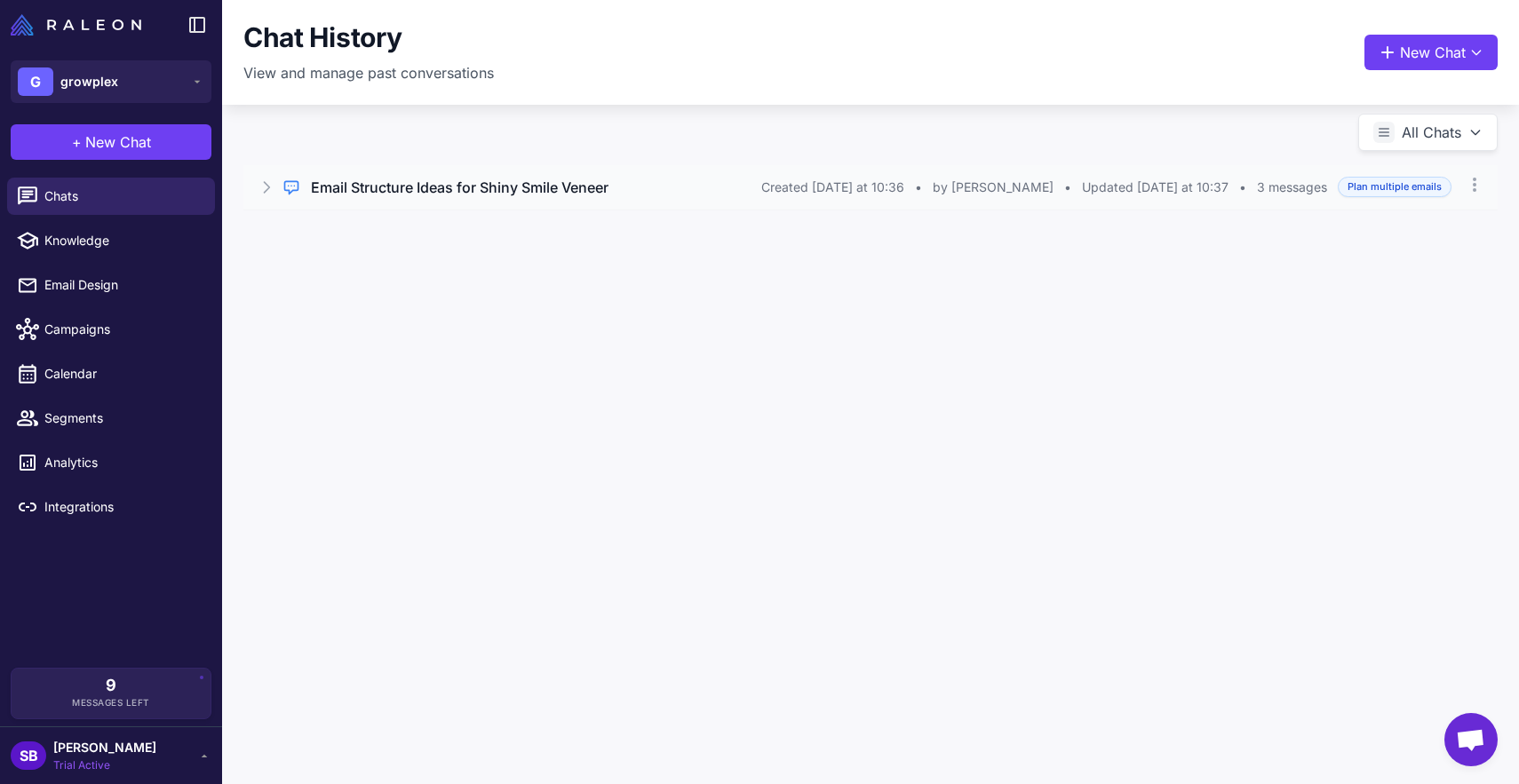
click at [513, 189] on h3 "Email Structure Ideas for Shiny Smile Veneer" at bounding box center [459, 187] width 298 height 21
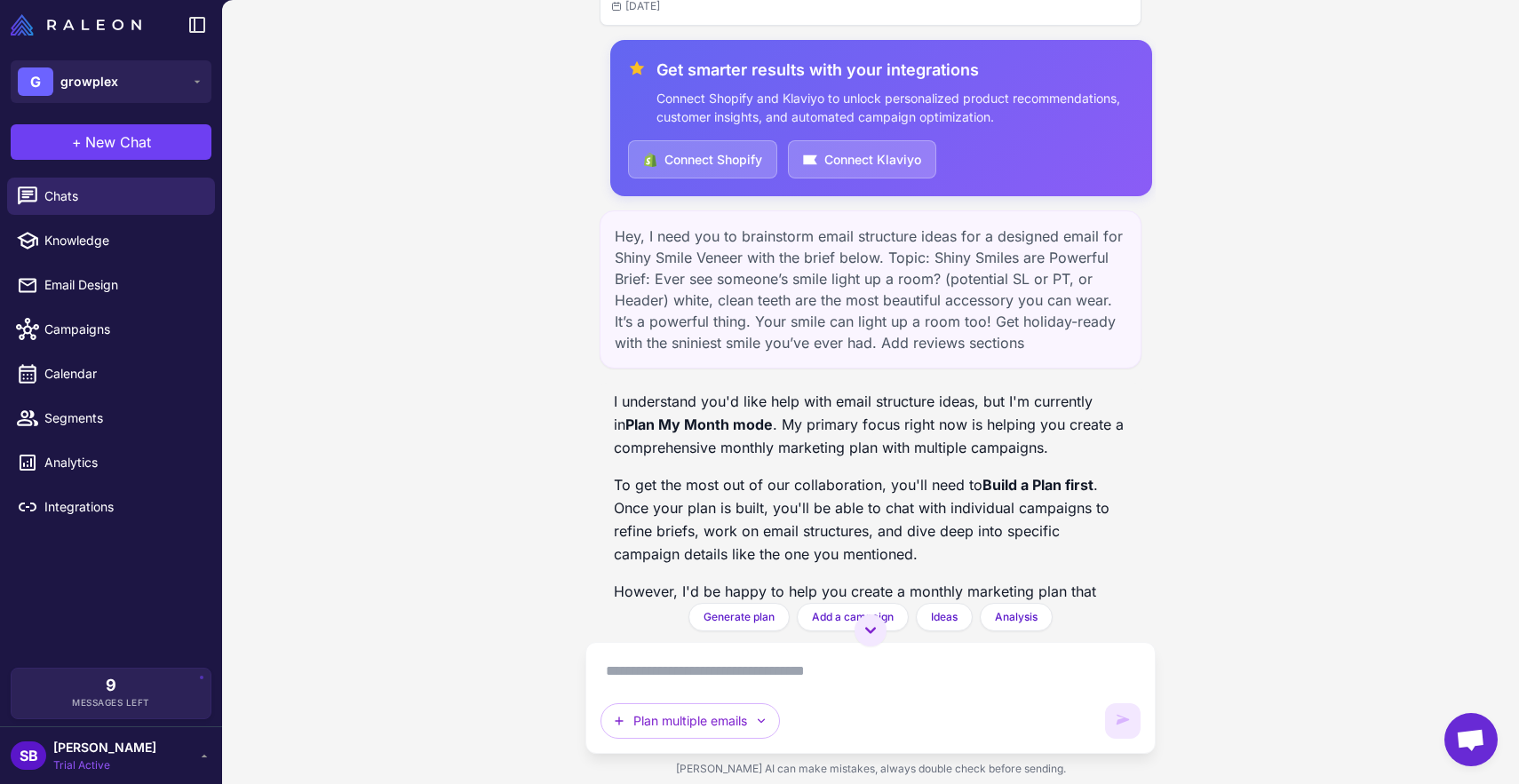
scroll to position [63, 0]
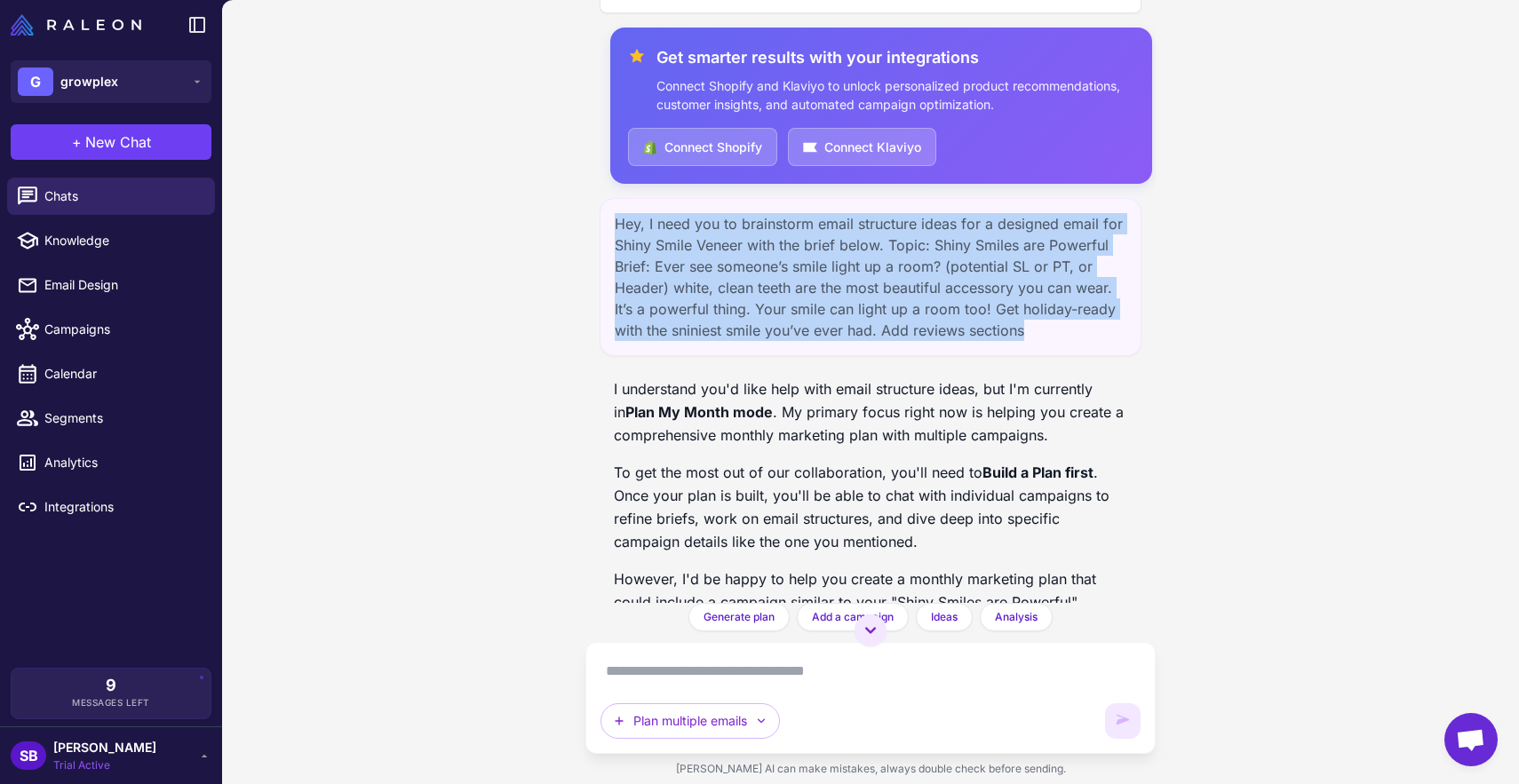
drag, startPoint x: 1027, startPoint y: 330, endPoint x: 617, endPoint y: 226, distance: 423.0
click at [617, 226] on div "Hey, I need you to brainstorm email structure ideas for a designed email for Sh…" at bounding box center [869, 277] width 541 height 158
copy div "Hey, I need you to brainstorm email structure ideas for a designed email for Sh…"
